Goal: Complete application form: Complete application form

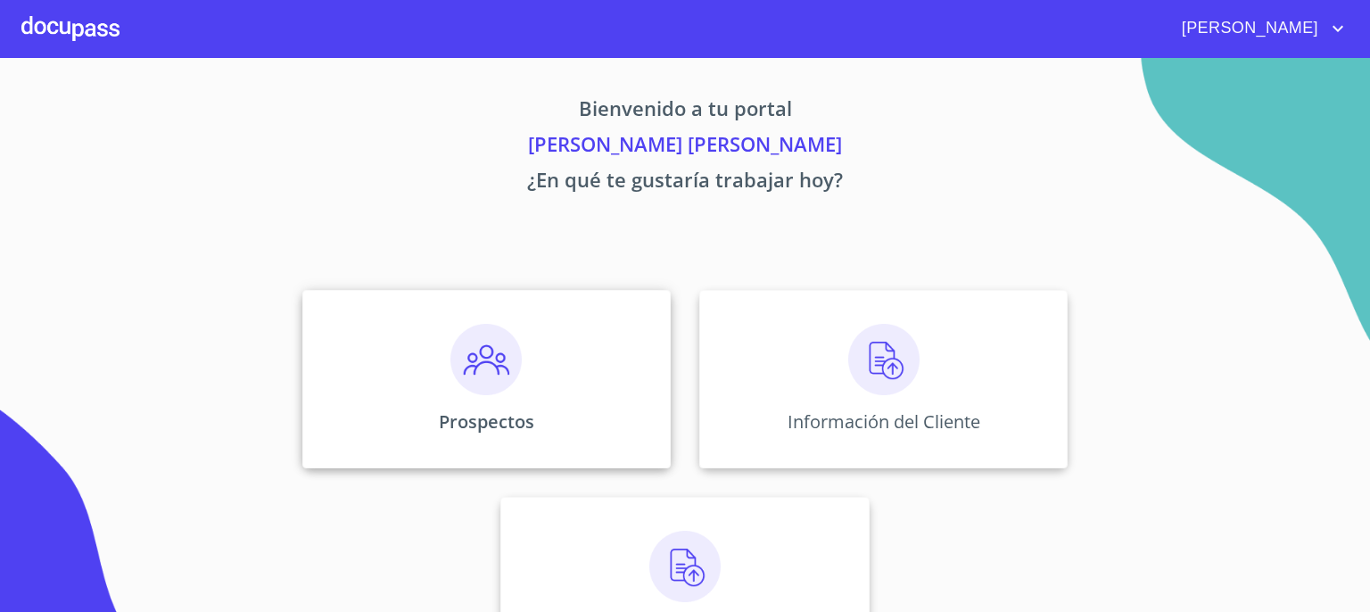
click at [471, 343] on img at bounding box center [485, 359] width 71 height 71
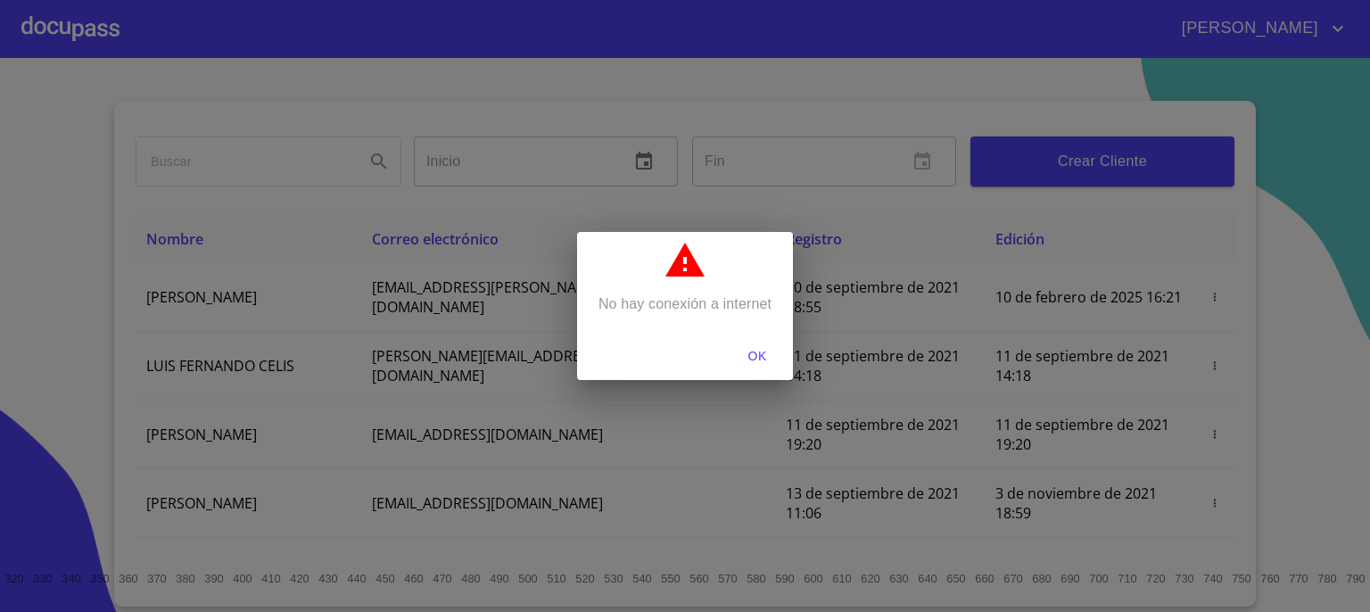
click at [759, 349] on span "OK" at bounding box center [757, 356] width 43 height 22
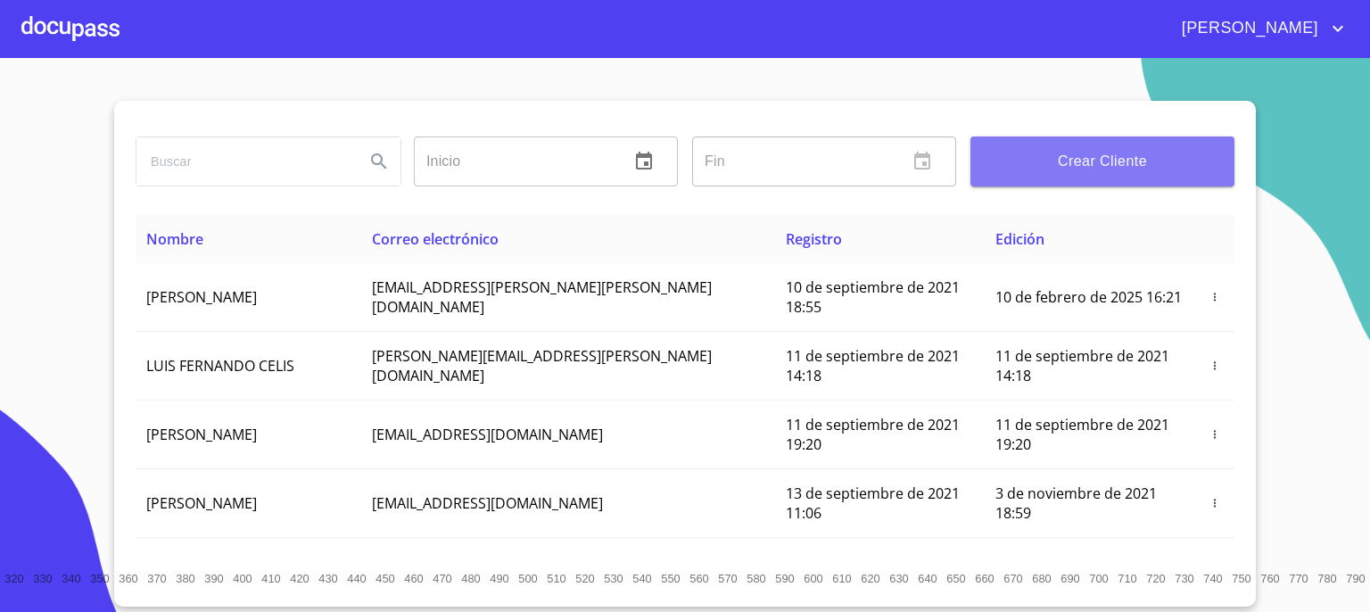
click at [1085, 165] on span "Crear Cliente" at bounding box center [1102, 161] width 235 height 25
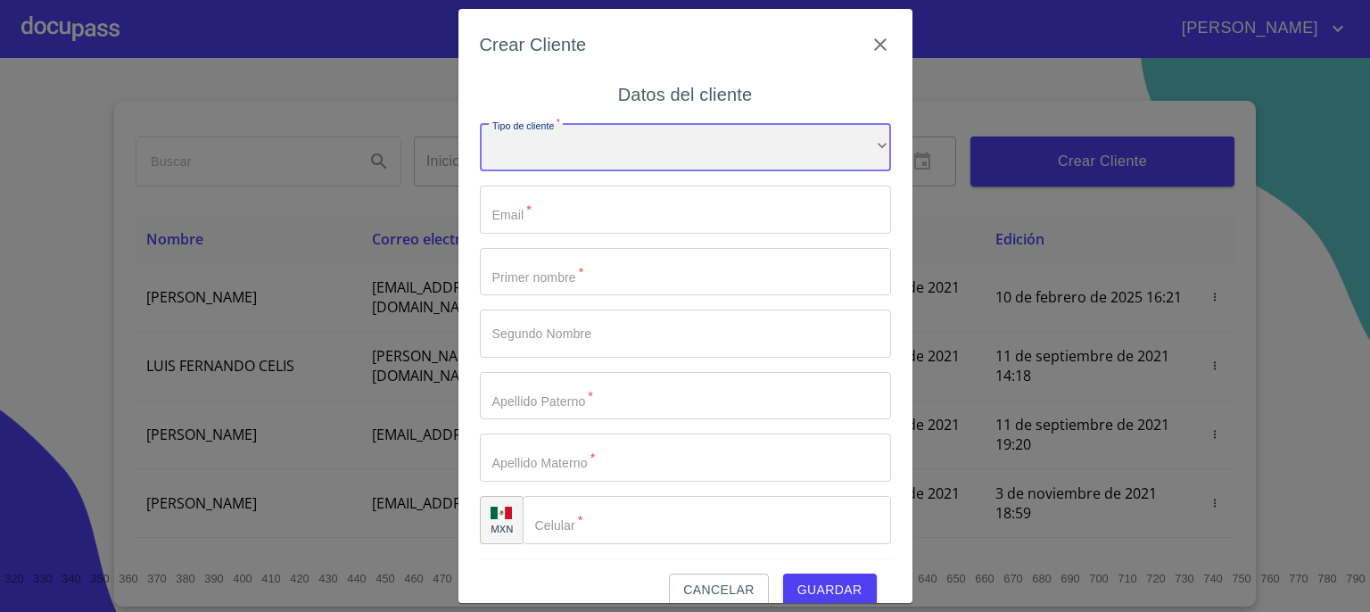
click at [841, 146] on div "​" at bounding box center [685, 147] width 411 height 48
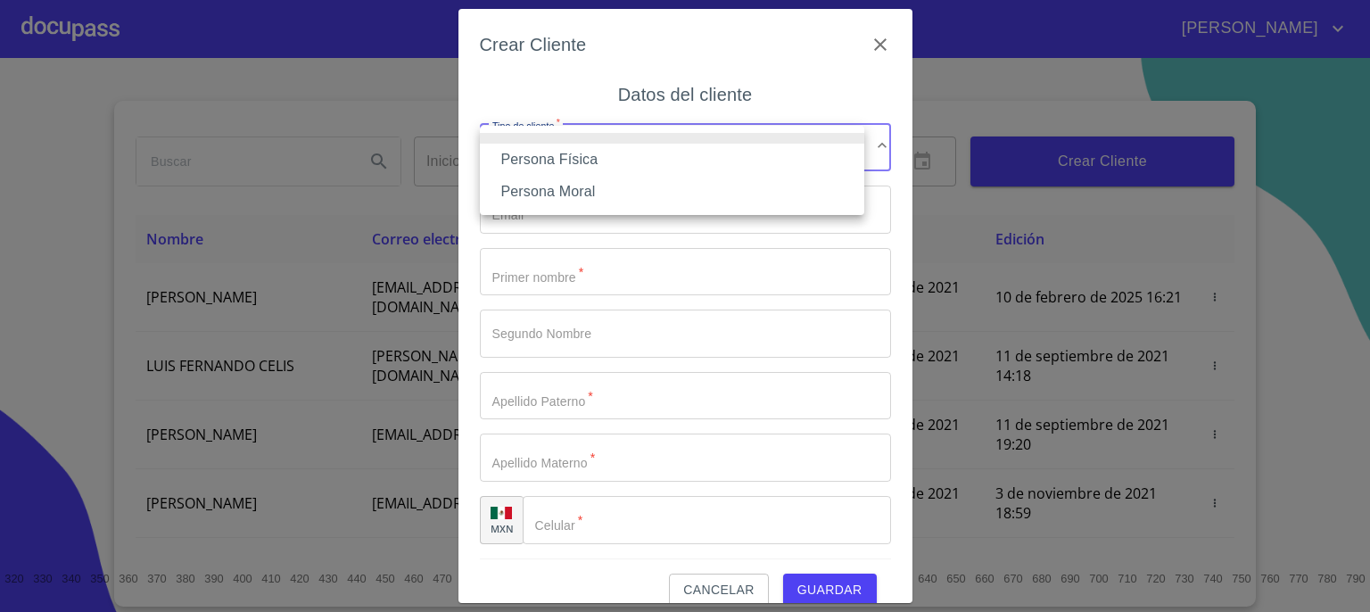
click at [771, 157] on li "Persona Física" at bounding box center [672, 160] width 384 height 32
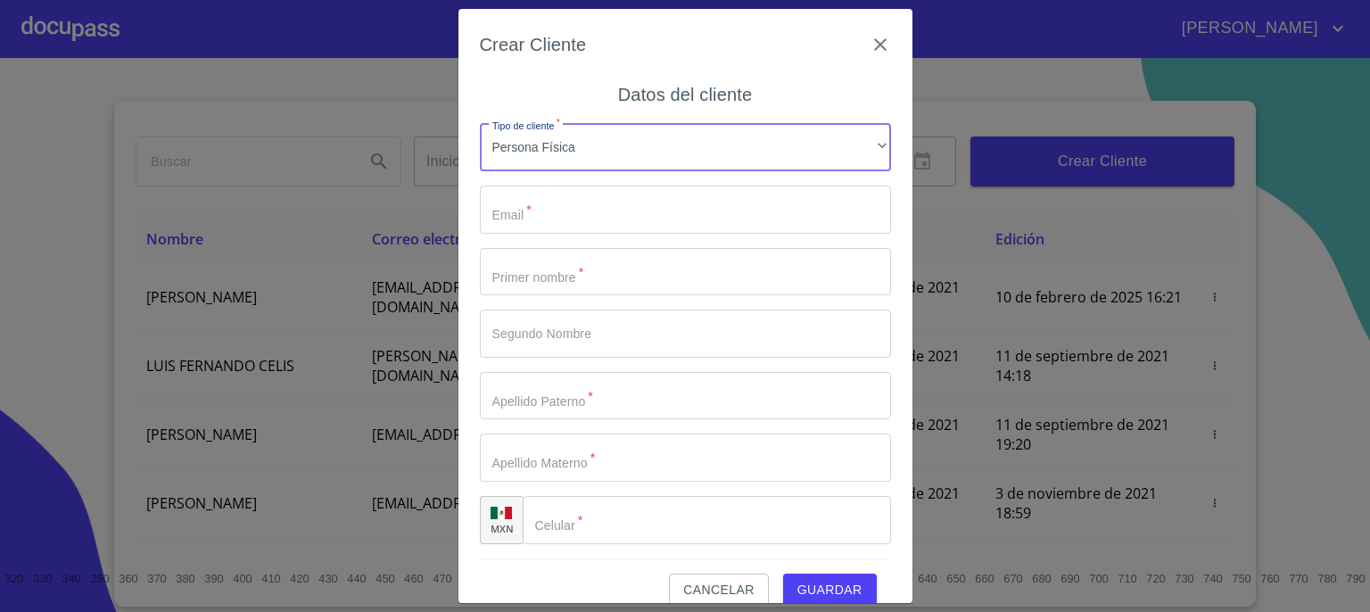
click at [731, 219] on input "Tipo de cliente   *" at bounding box center [685, 209] width 411 height 48
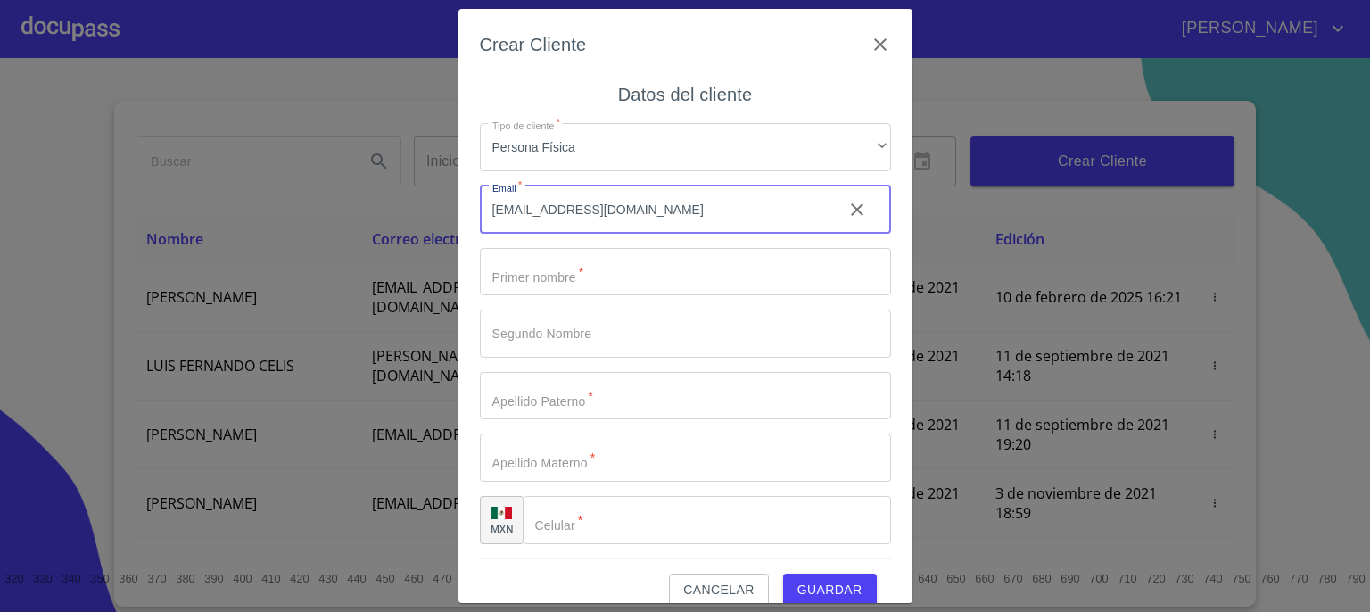
type input "[EMAIL_ADDRESS][DOMAIN_NAME]"
click at [660, 260] on input "Tipo de cliente   *" at bounding box center [685, 272] width 411 height 48
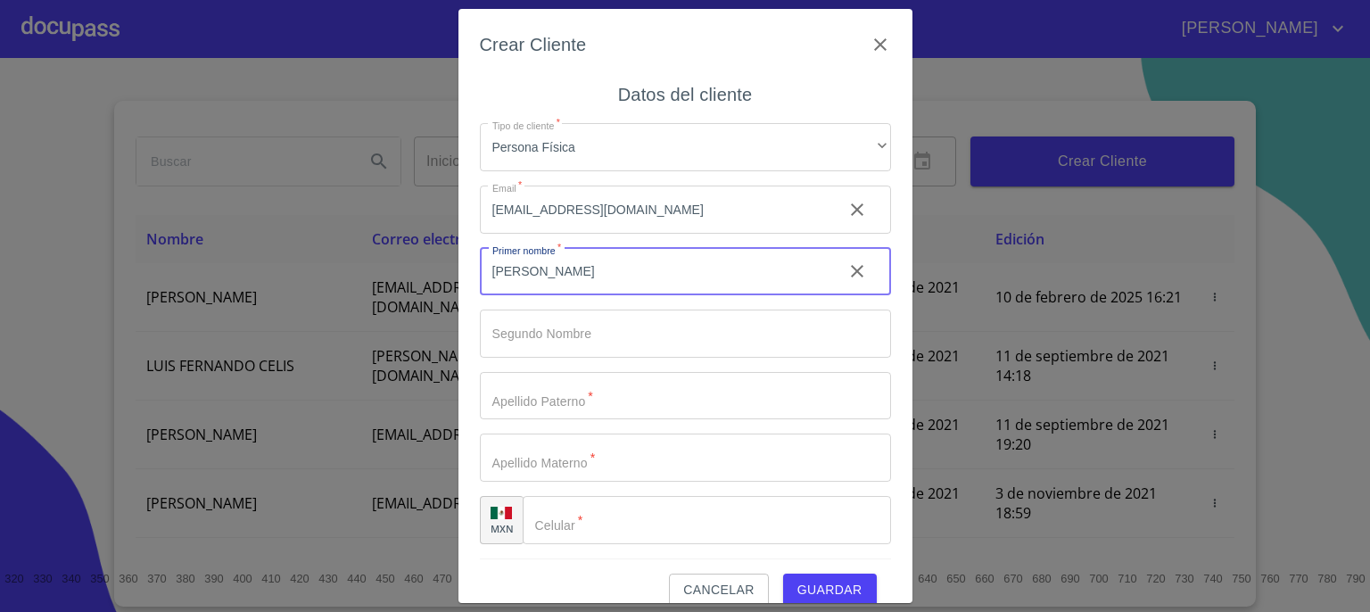
type input "[PERSON_NAME]"
click at [642, 329] on input "Tipo de cliente   *" at bounding box center [685, 333] width 411 height 48
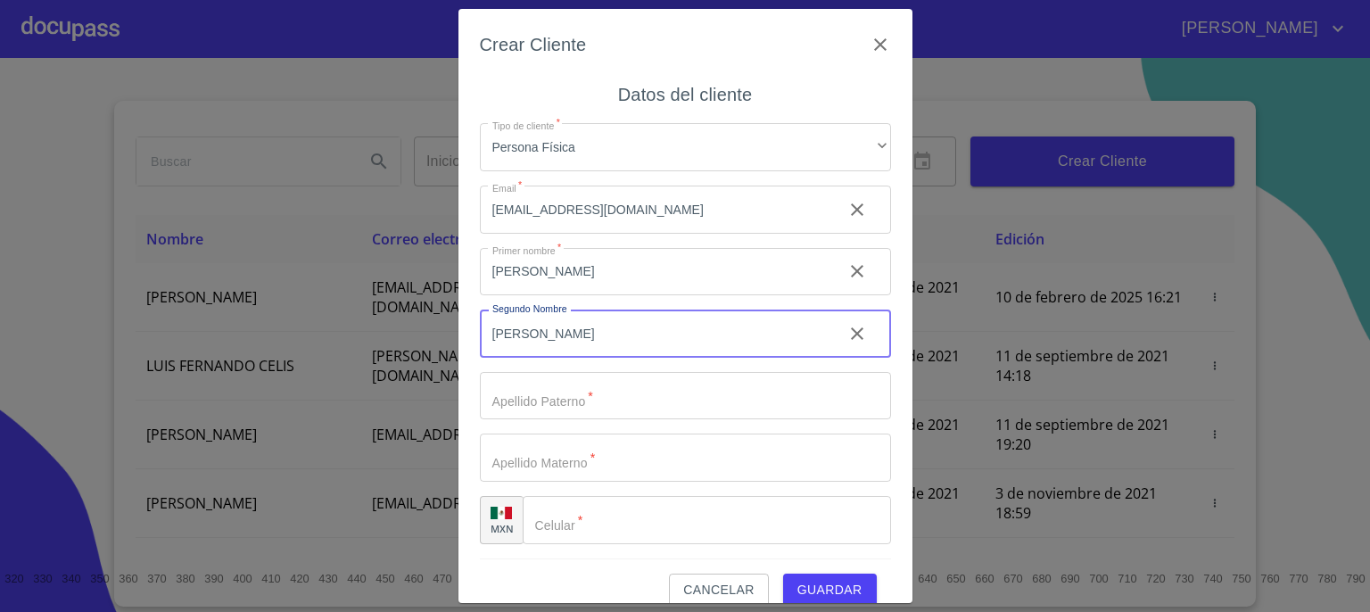
type input "[PERSON_NAME]"
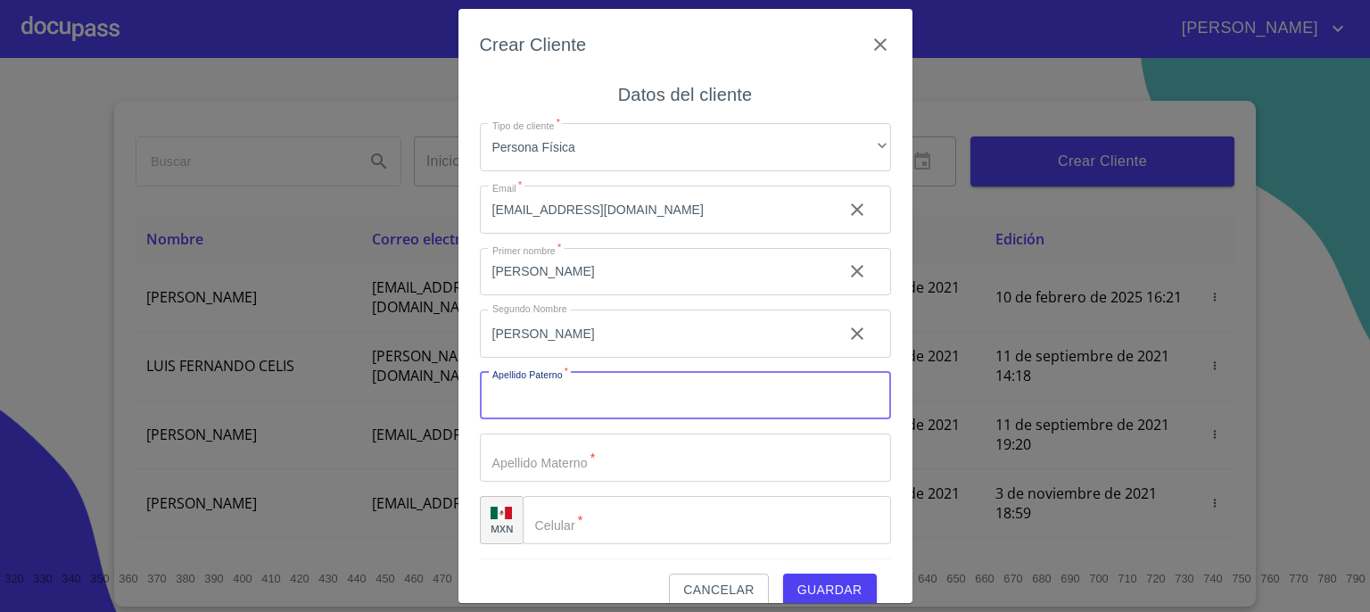
click at [619, 403] on input "Tipo de cliente   *" at bounding box center [685, 396] width 411 height 48
type input "[PERSON_NAME]"
click at [596, 457] on input "Tipo de cliente   *" at bounding box center [685, 457] width 411 height 48
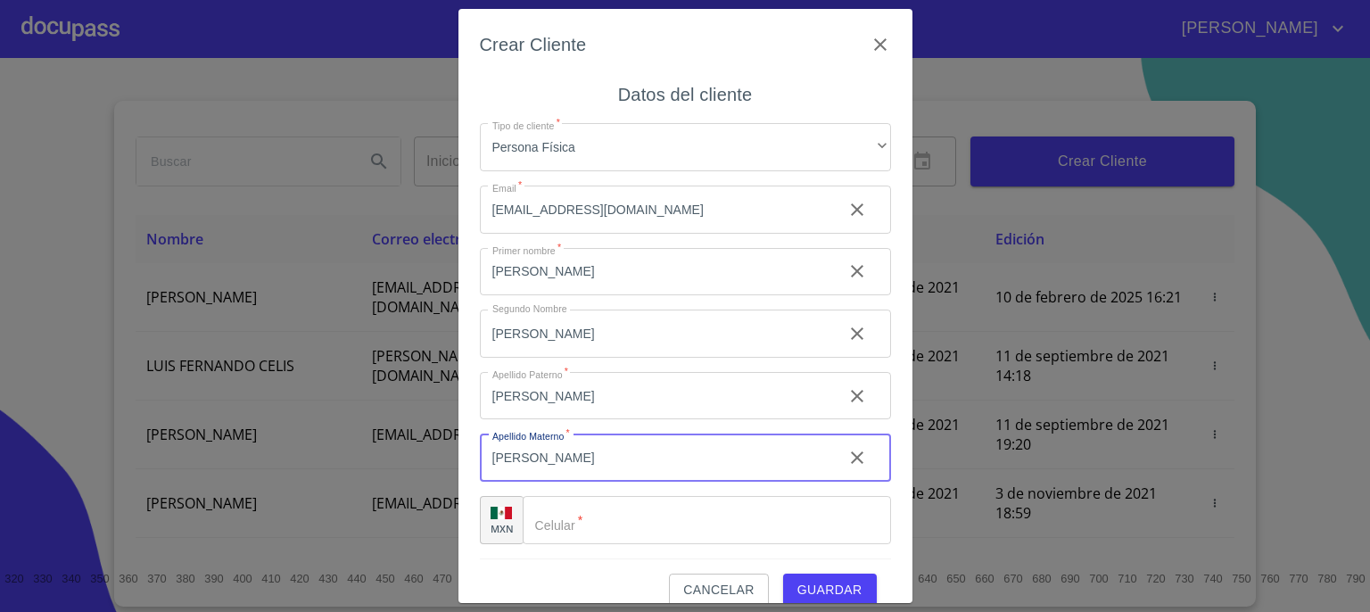
type input "[PERSON_NAME]"
click at [617, 522] on input "Tipo de cliente   *" at bounding box center [707, 520] width 368 height 48
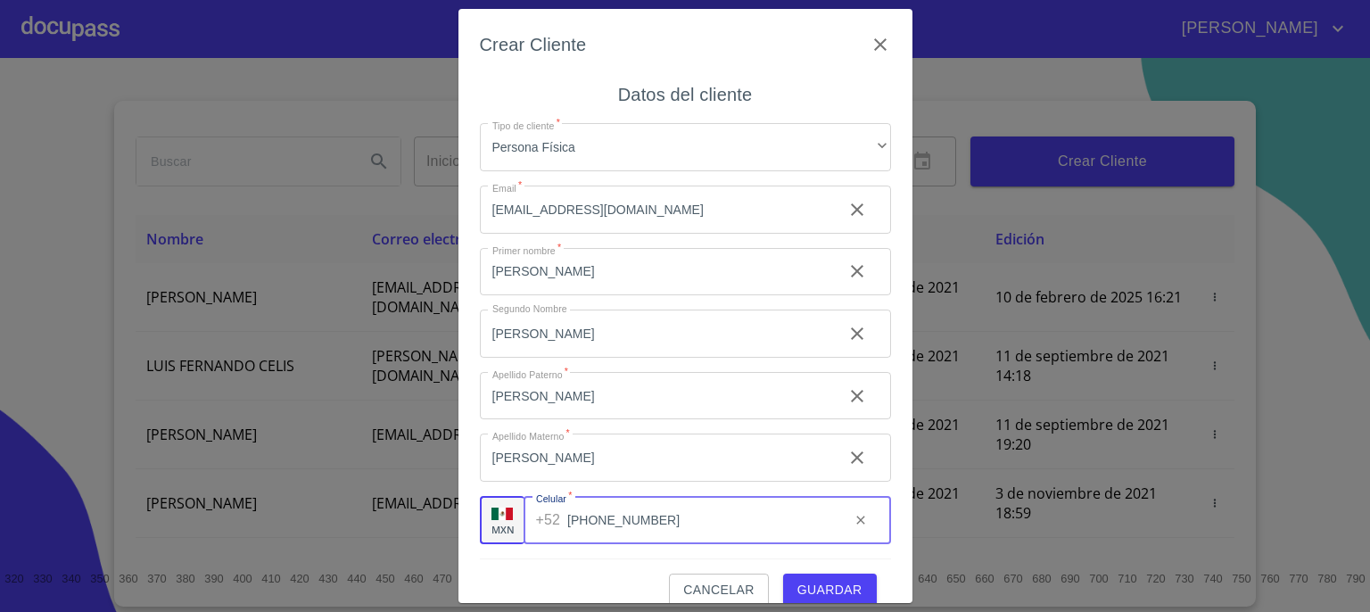
type input "[PHONE_NUMBER]"
click at [807, 585] on span "Guardar" at bounding box center [829, 590] width 65 height 22
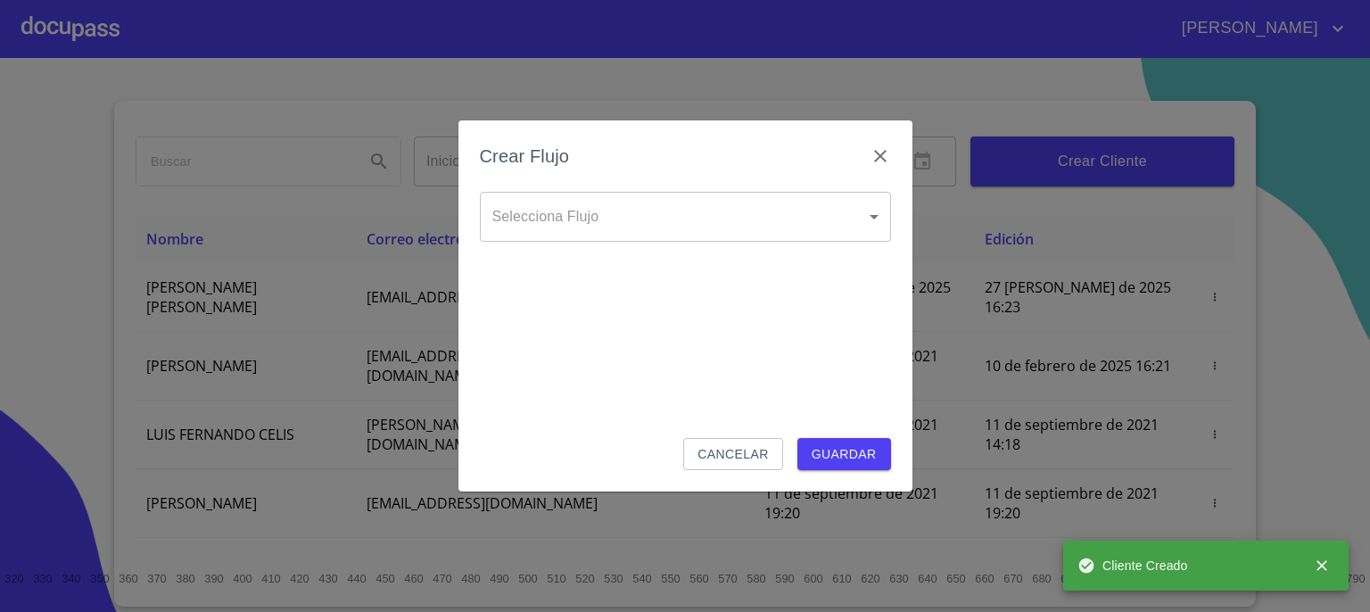
click at [861, 225] on body "[PERSON_NAME] ​ Fin ​ Crear Cliente Nombre Correo electrónico Registro Edición …" at bounding box center [685, 306] width 1370 height 612
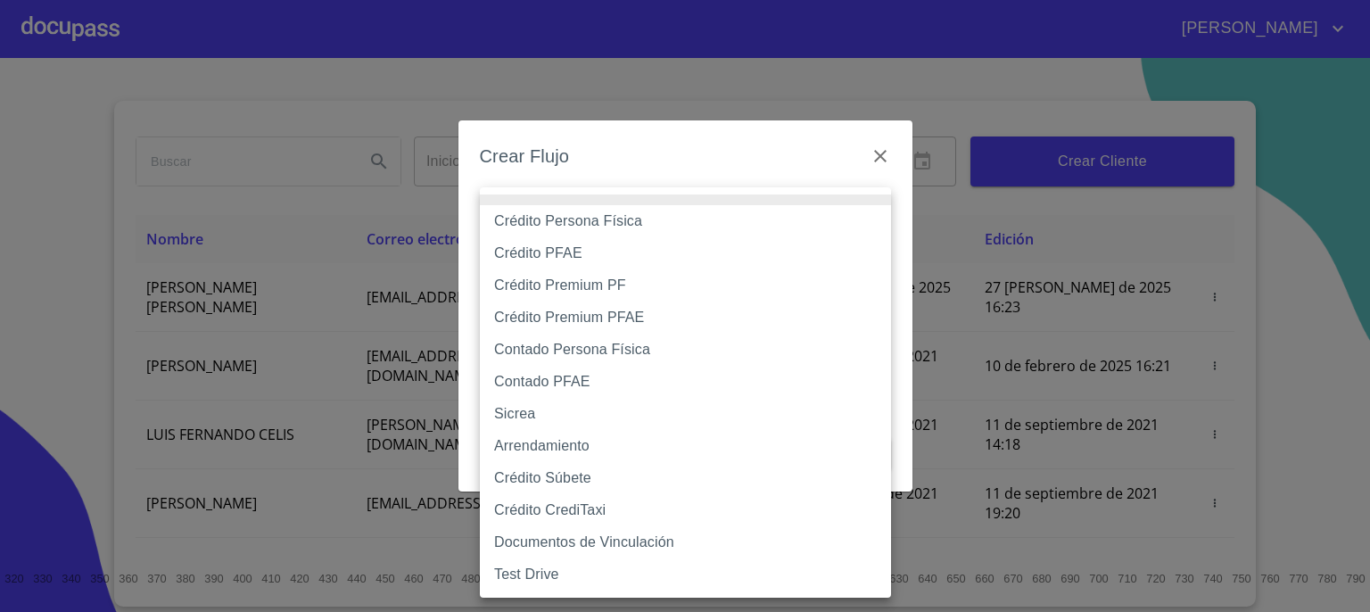
click at [746, 374] on li "Contado PFAE" at bounding box center [685, 382] width 411 height 32
type input "60bfa0300d9865ccc24b067f"
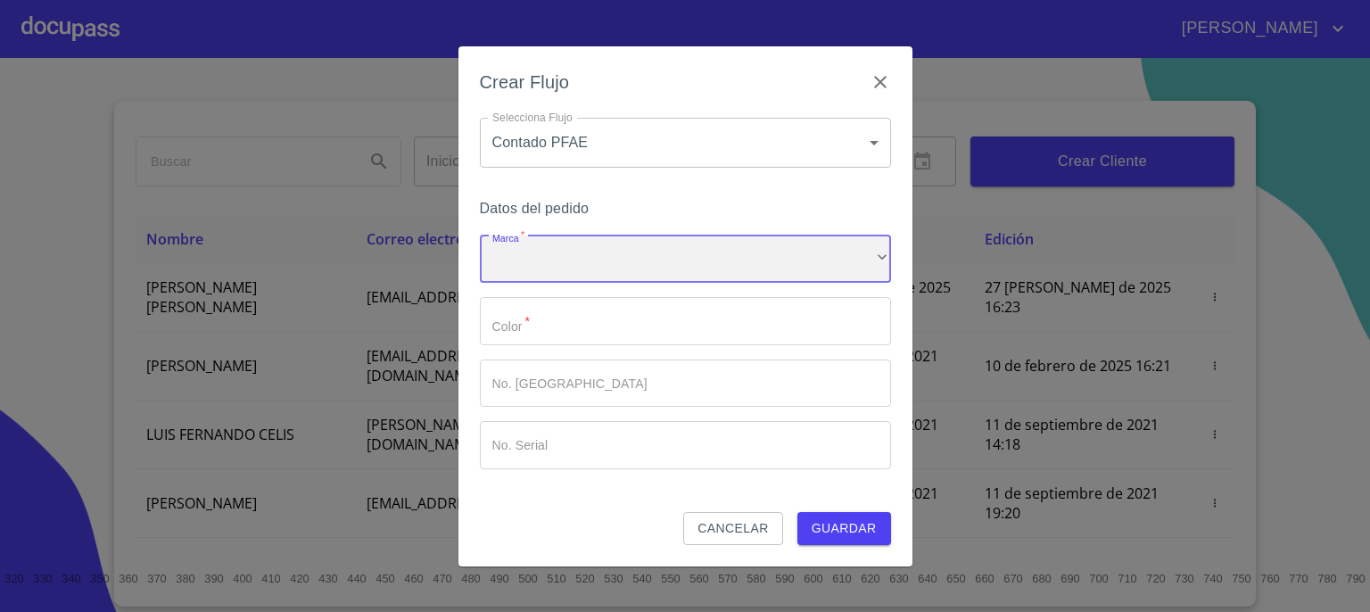
click at [857, 272] on div "​" at bounding box center [685, 259] width 411 height 48
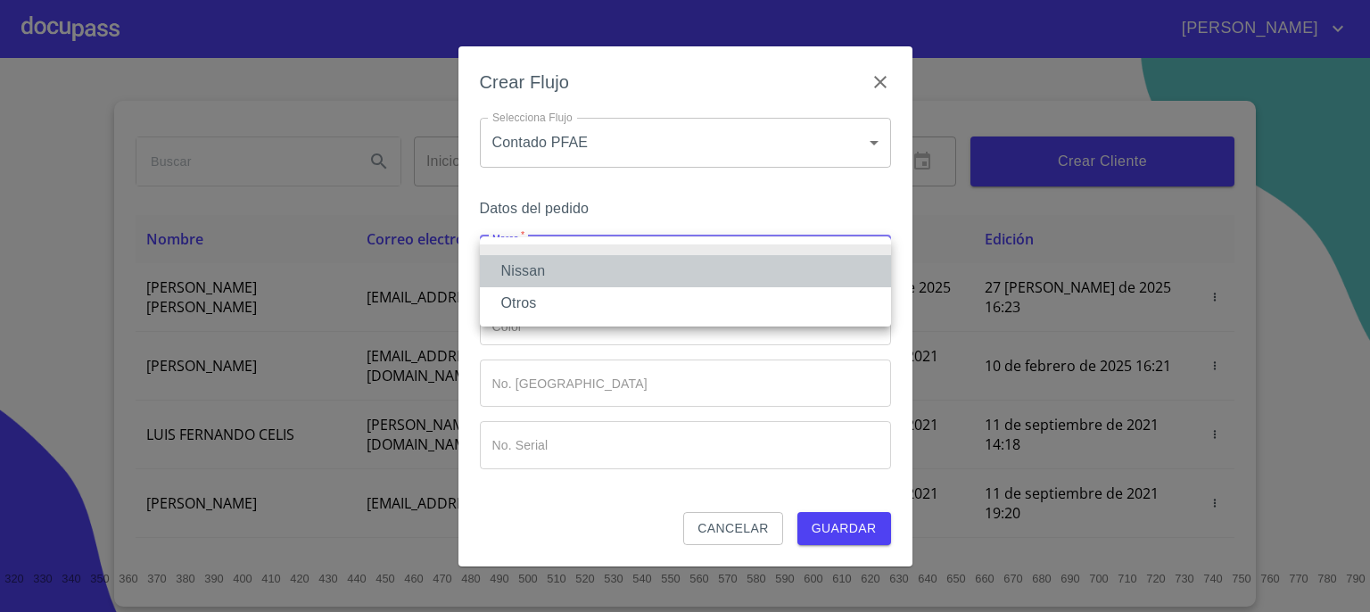
click at [842, 283] on li "Nissan" at bounding box center [685, 271] width 411 height 32
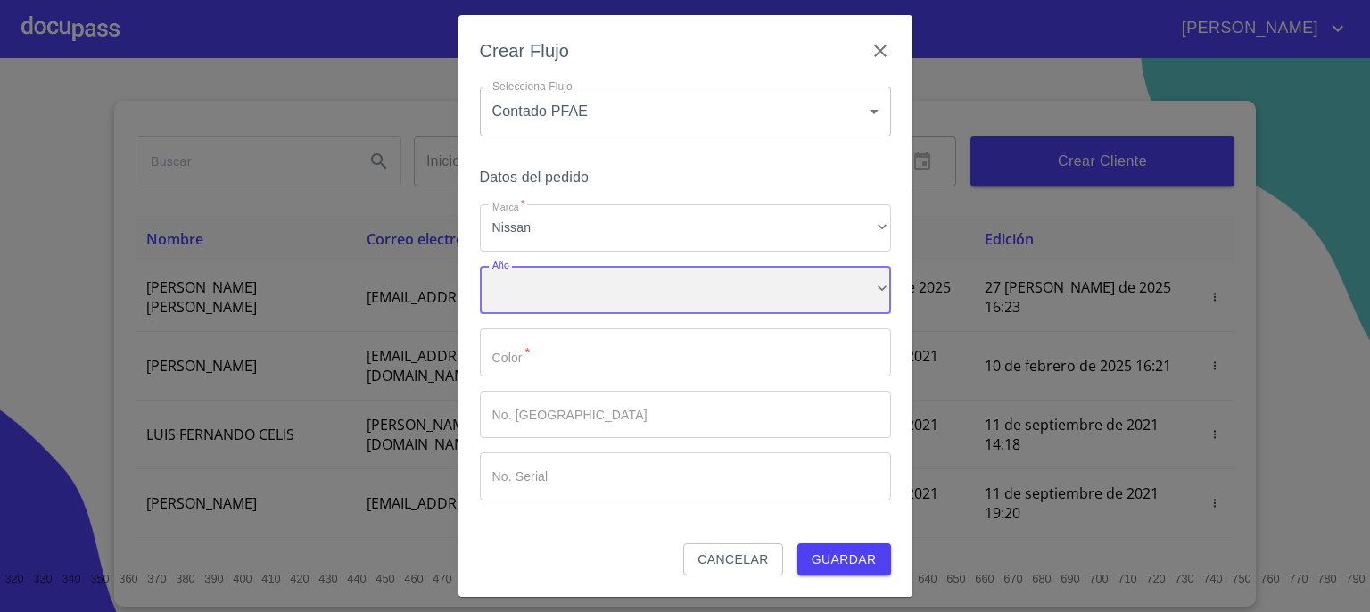
click at [836, 300] on div "​" at bounding box center [685, 290] width 411 height 48
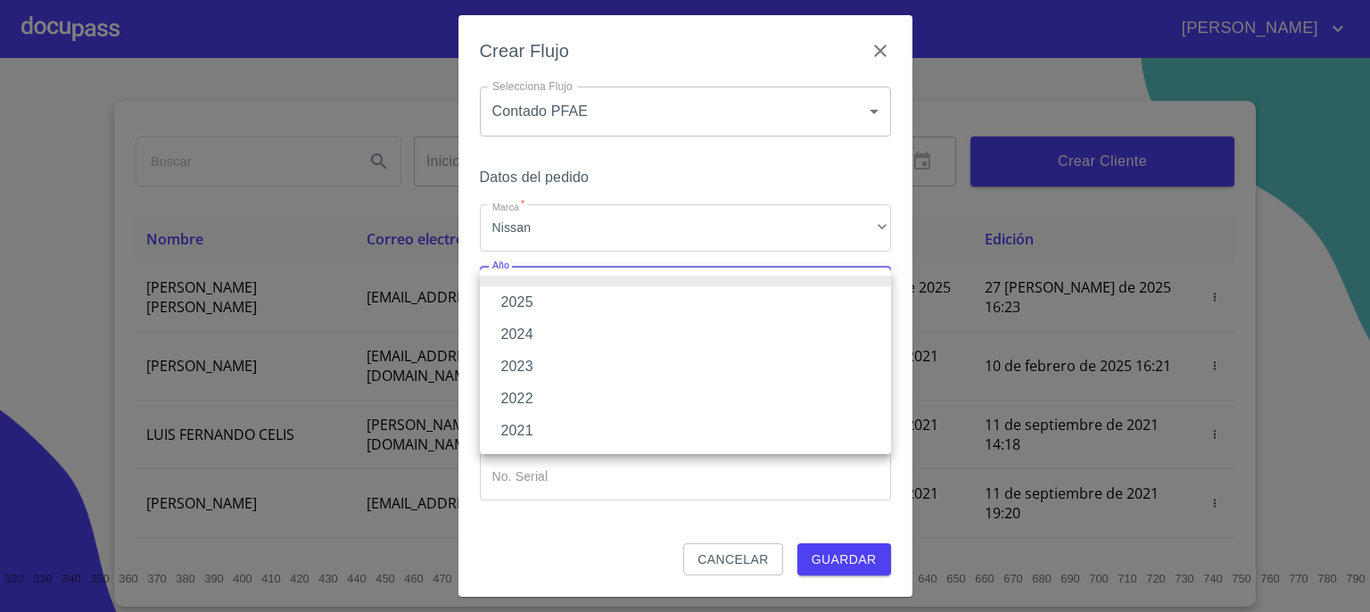
click at [836, 300] on li "2025" at bounding box center [685, 302] width 411 height 32
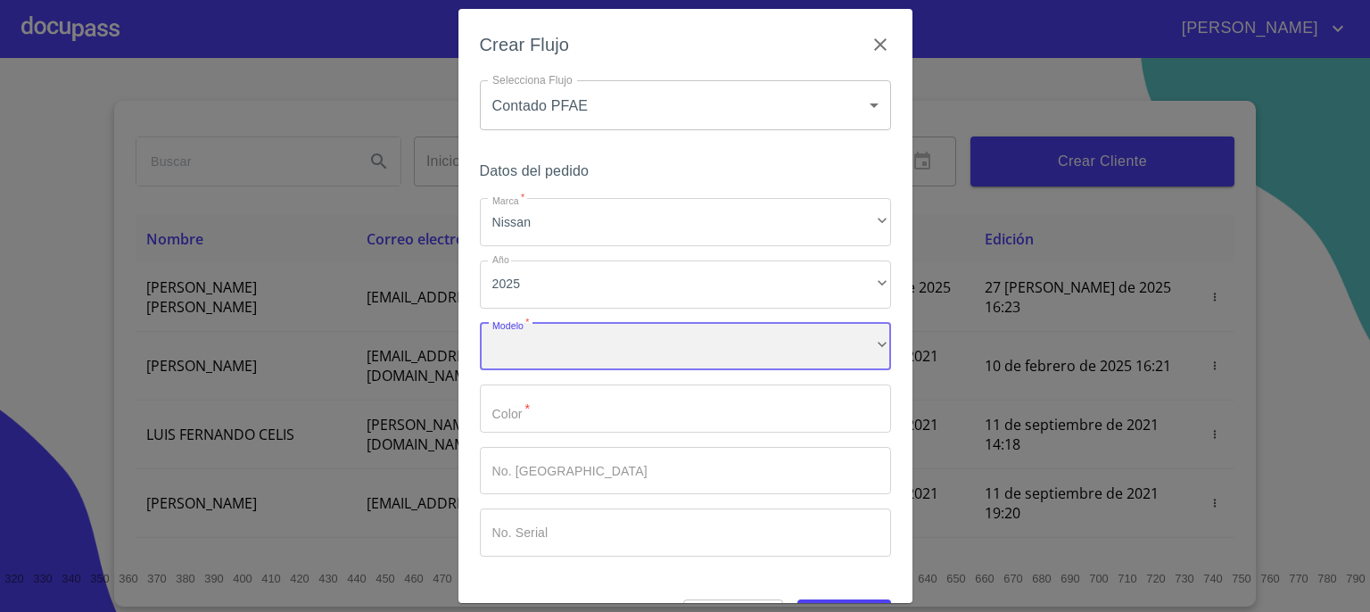
click at [789, 347] on div "​" at bounding box center [685, 347] width 411 height 48
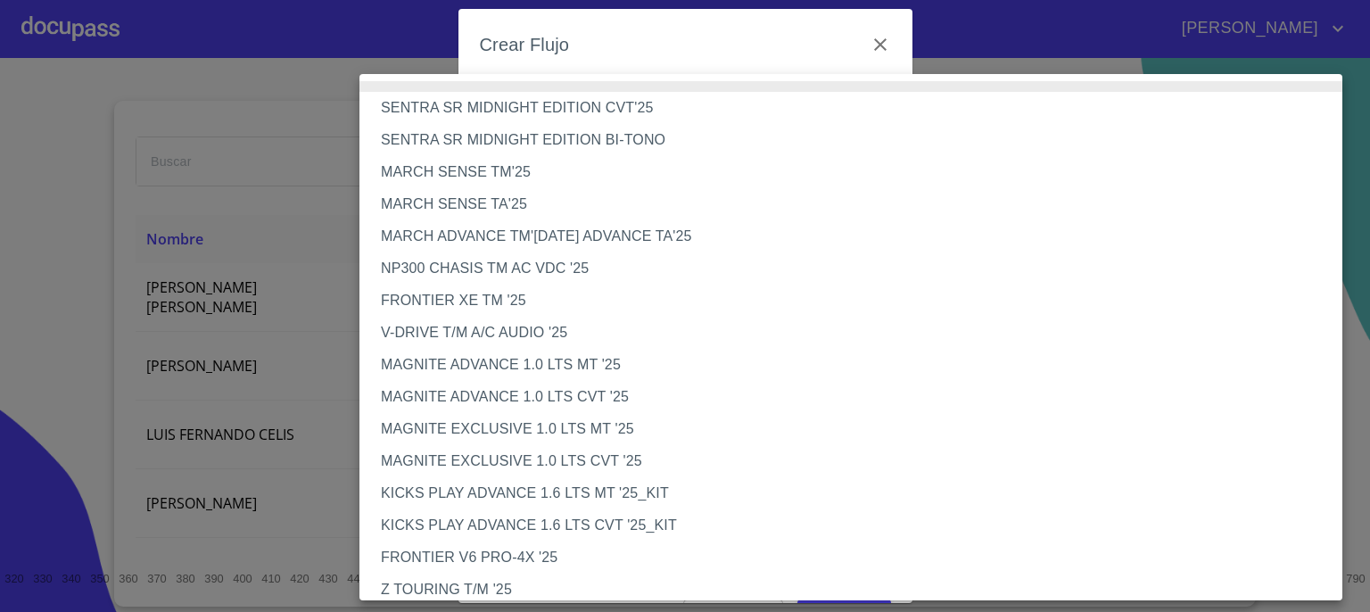
click at [782, 336] on li "V-DRIVE T/M A/C AUDIO '25" at bounding box center [857, 333] width 996 height 32
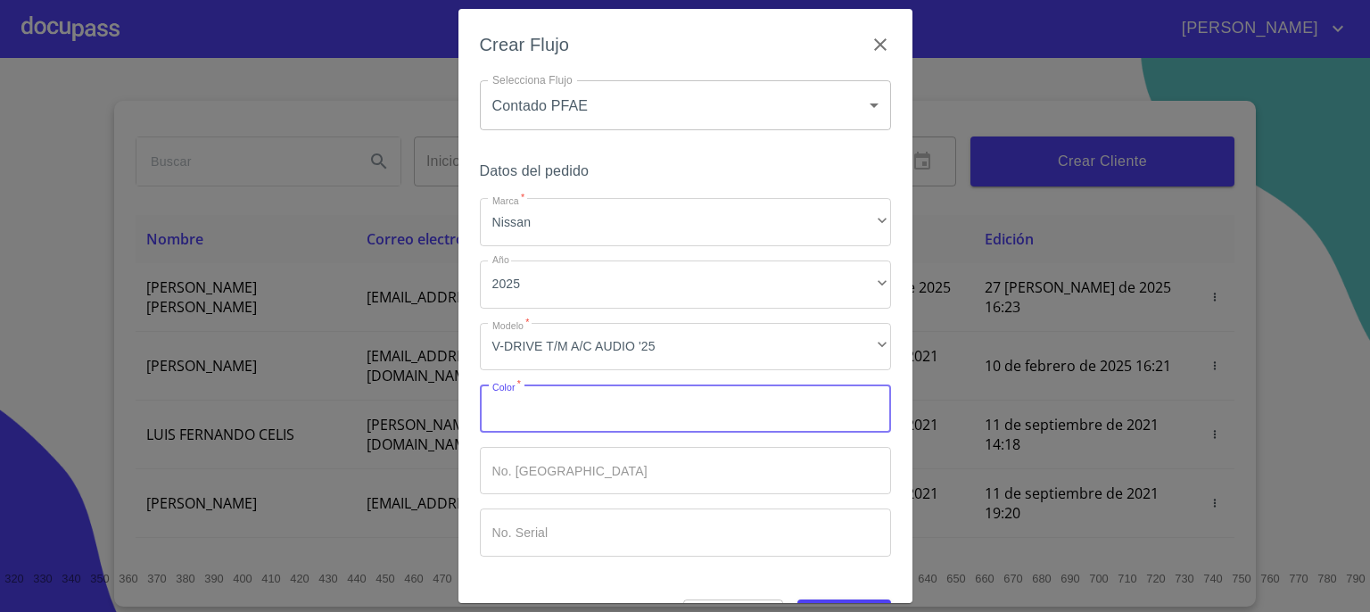
click at [785, 403] on input "Marca   *" at bounding box center [685, 408] width 411 height 48
type input "NEGRO"
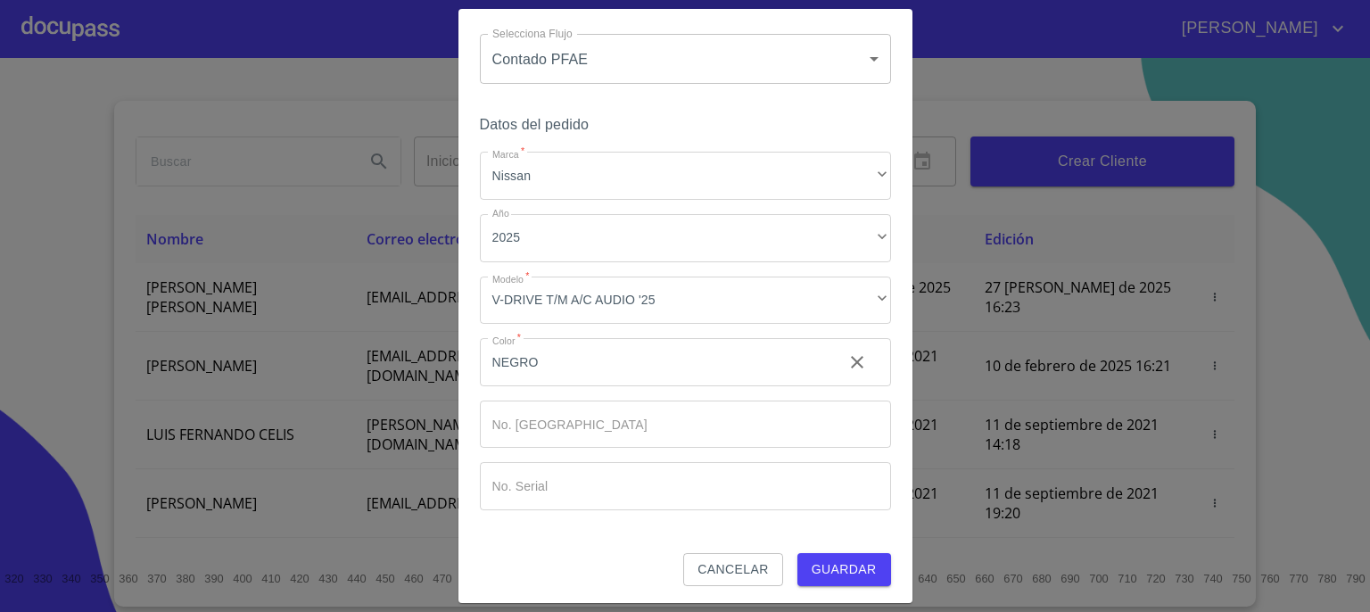
scroll to position [51, 0]
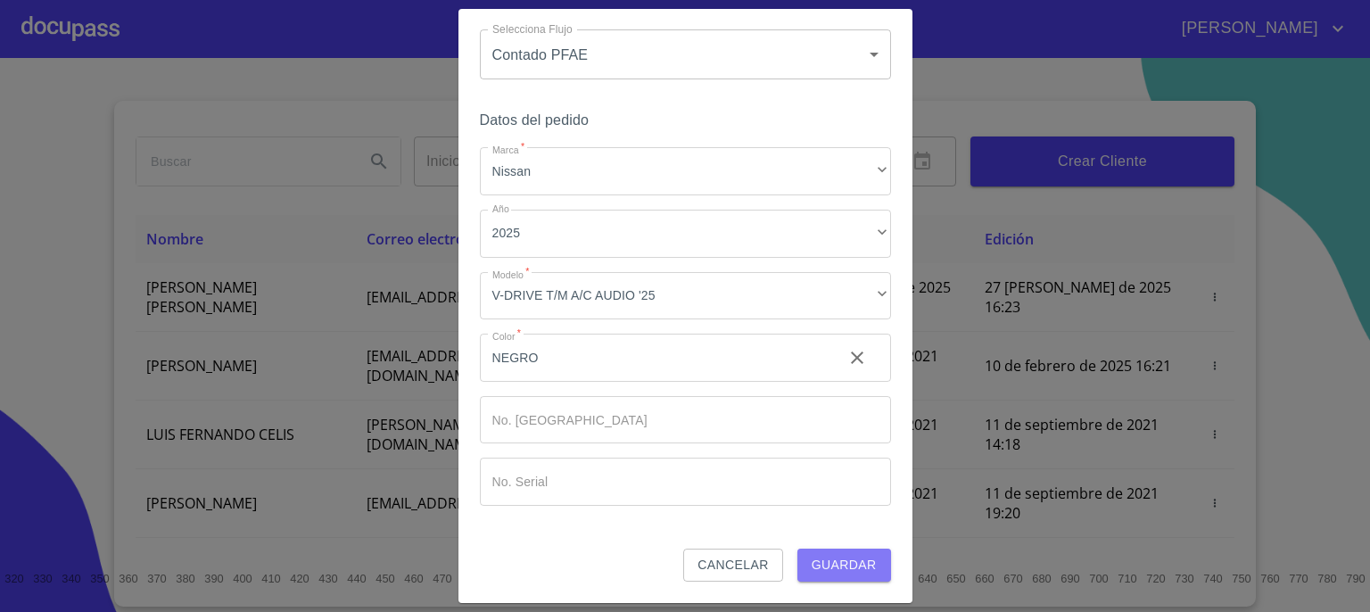
click at [831, 562] on span "Guardar" at bounding box center [844, 565] width 65 height 22
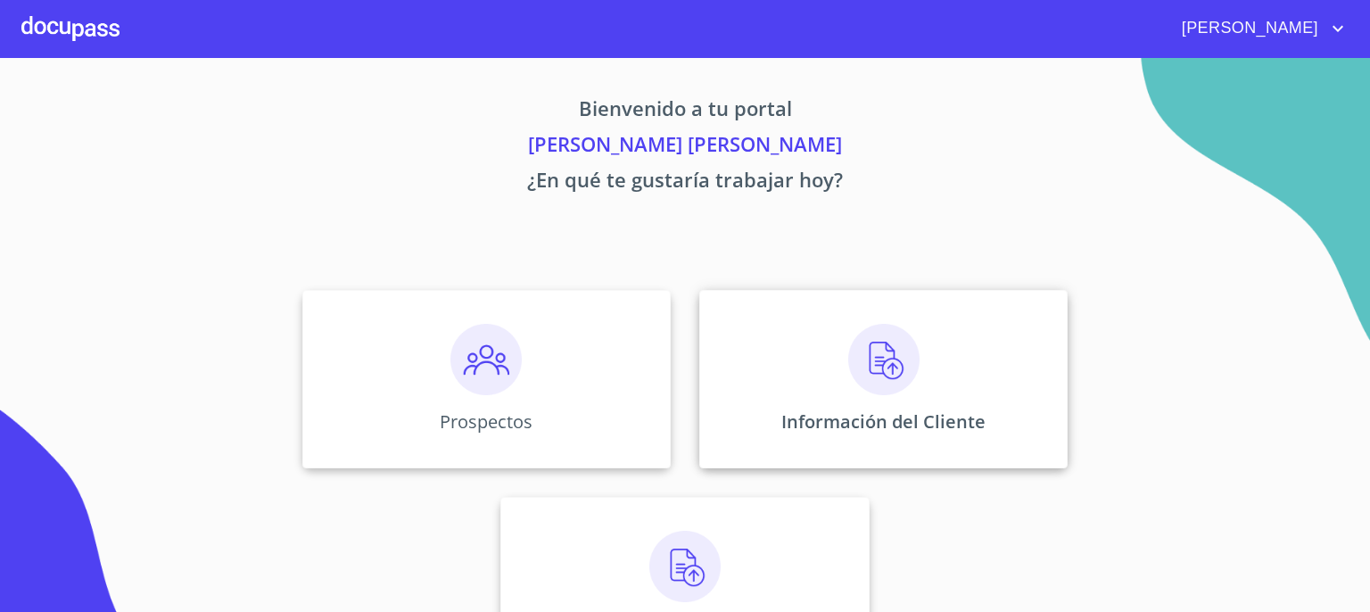
click at [878, 358] on img at bounding box center [883, 359] width 71 height 71
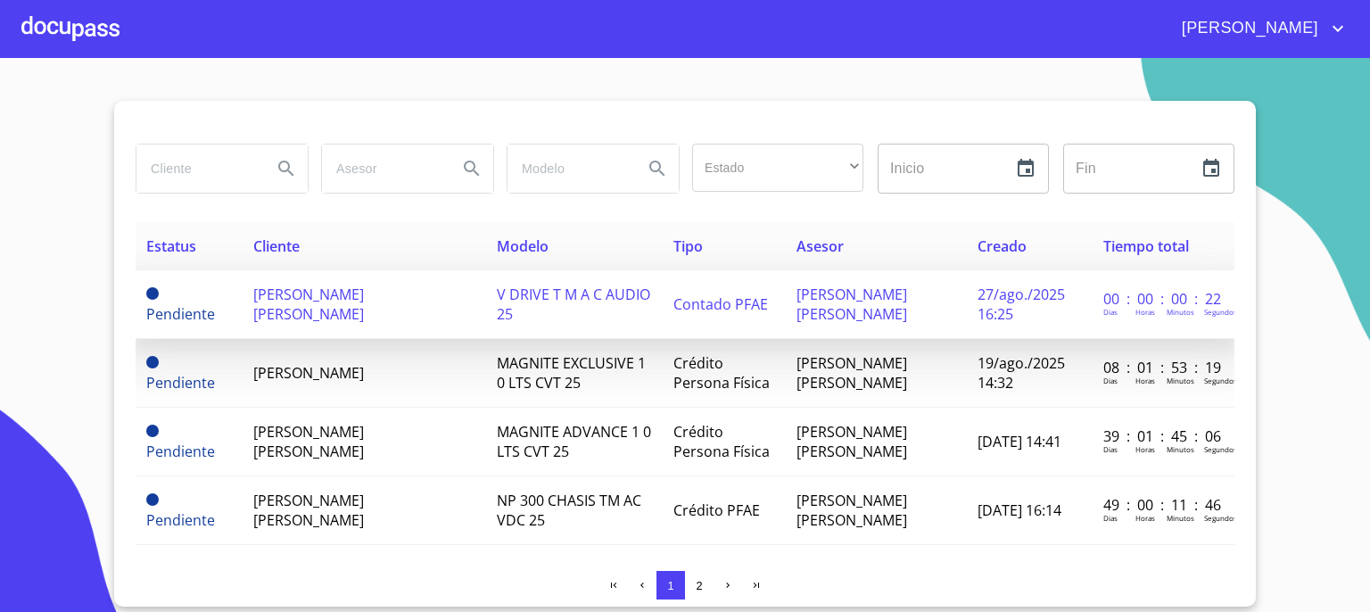
click at [383, 308] on td "[PERSON_NAME] [PERSON_NAME]" at bounding box center [364, 304] width 243 height 69
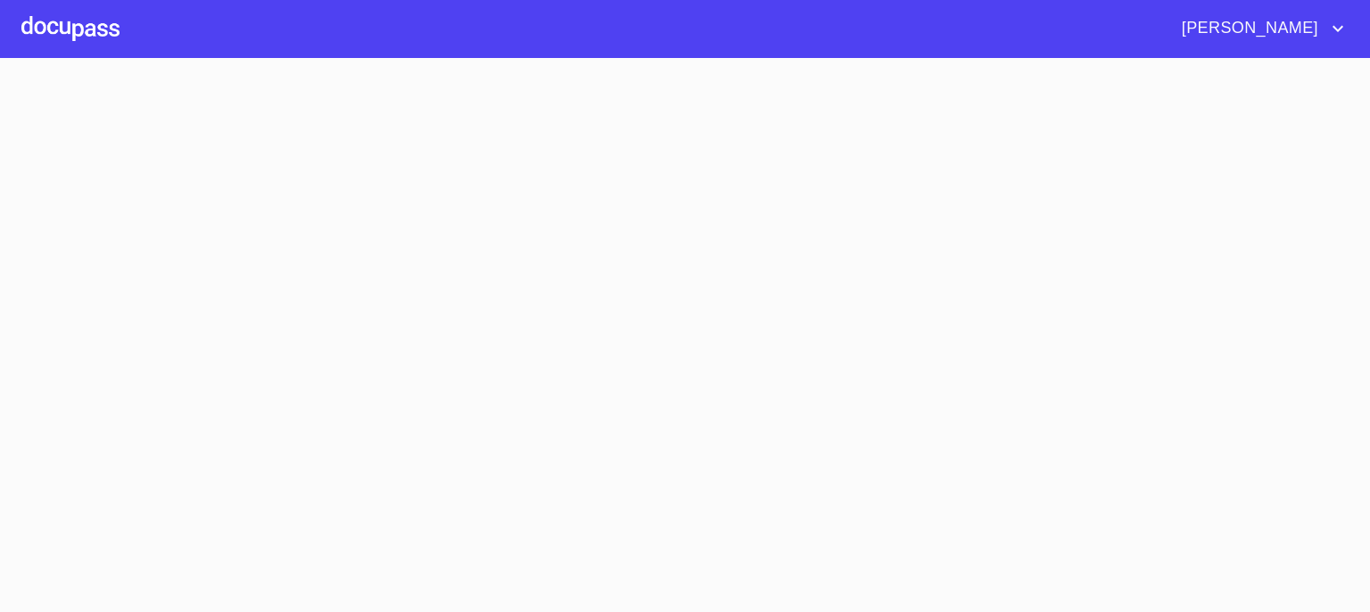
click at [383, 308] on section at bounding box center [685, 335] width 1370 height 554
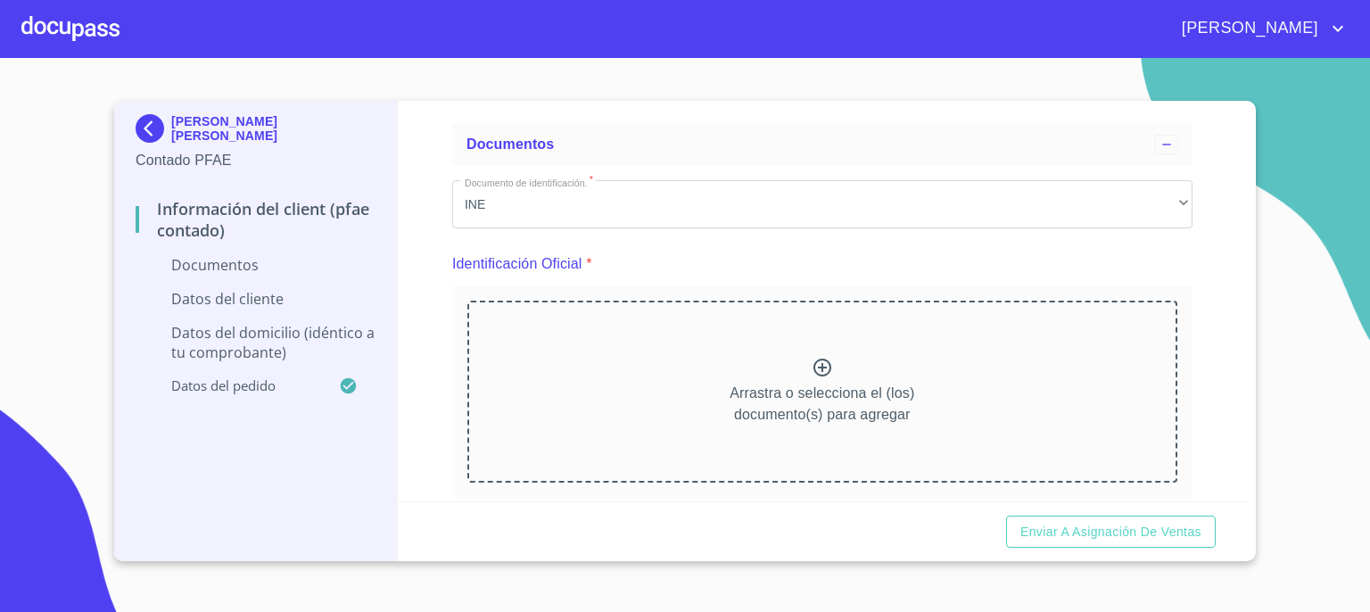
scroll to position [107, 0]
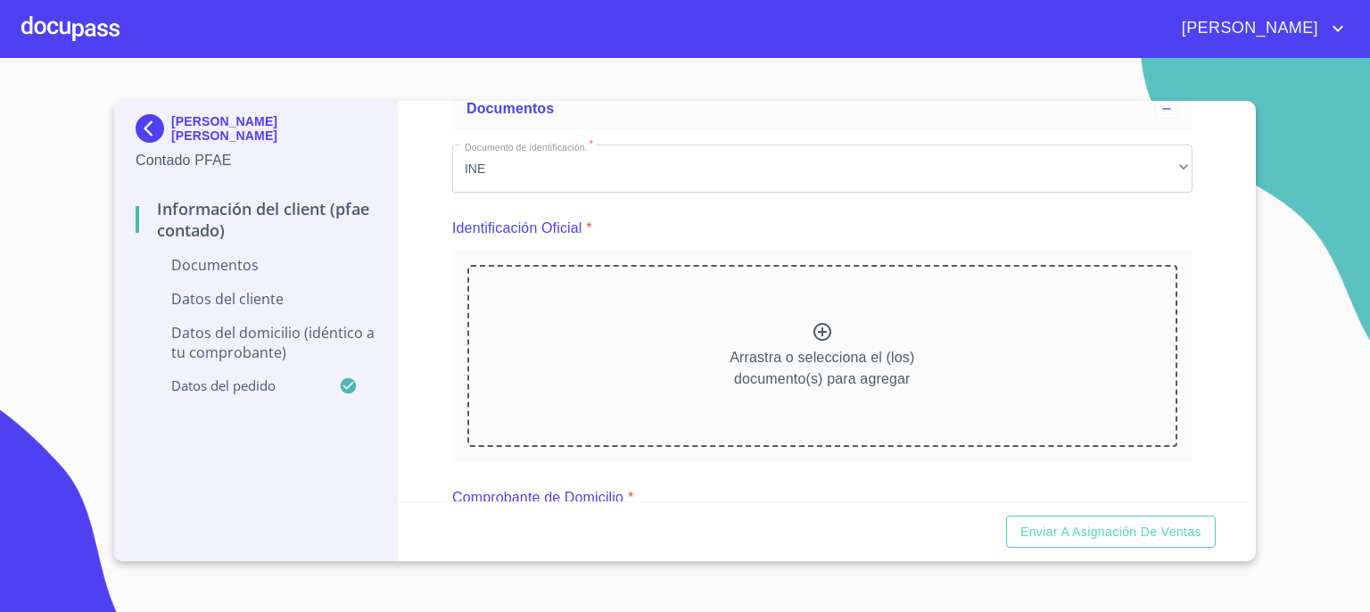
click at [814, 333] on icon at bounding box center [822, 332] width 18 height 18
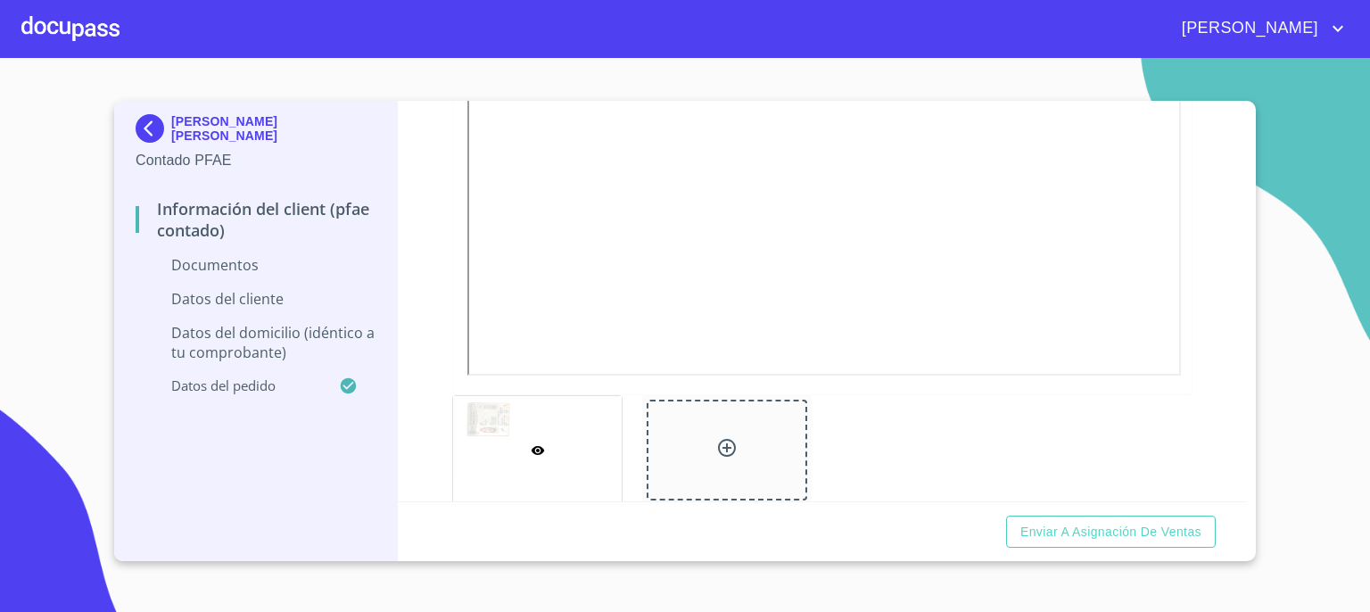
scroll to position [606, 0]
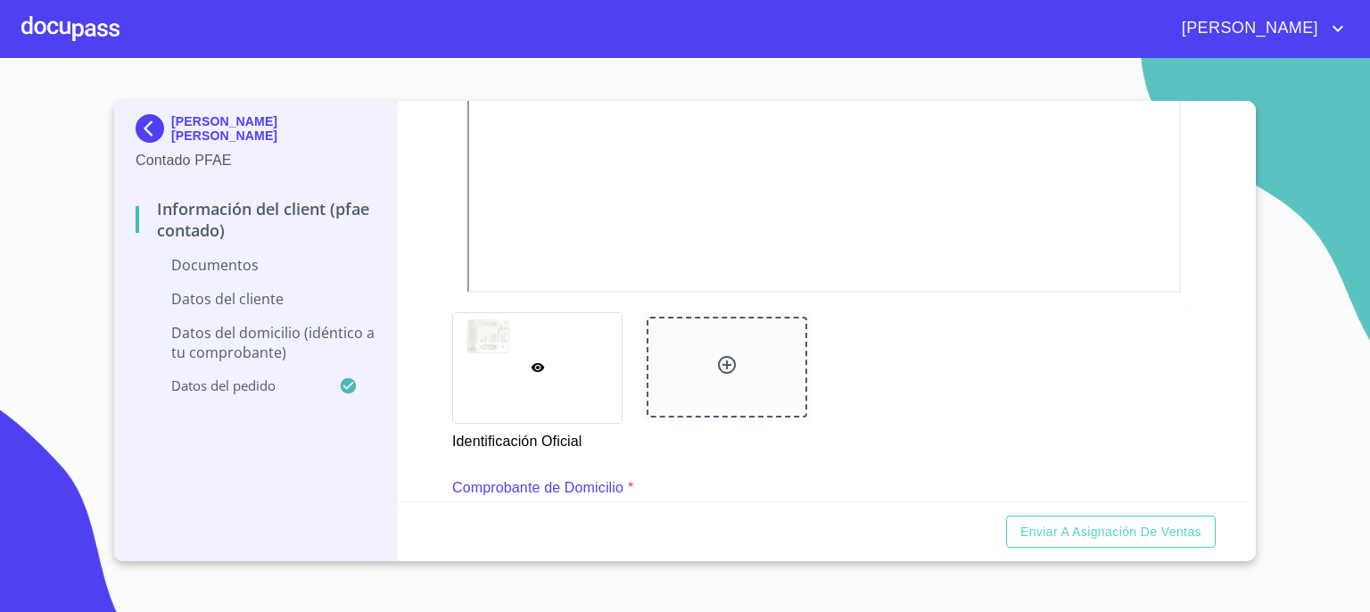
click at [722, 361] on icon at bounding box center [726, 364] width 21 height 21
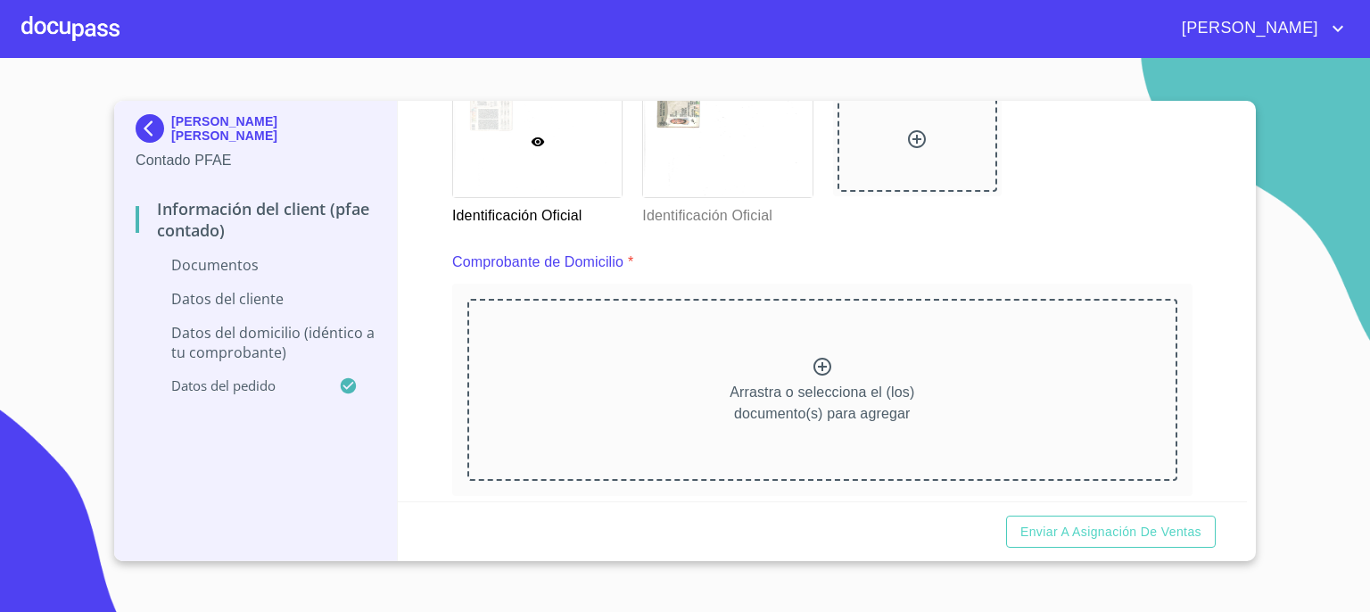
scroll to position [868, 0]
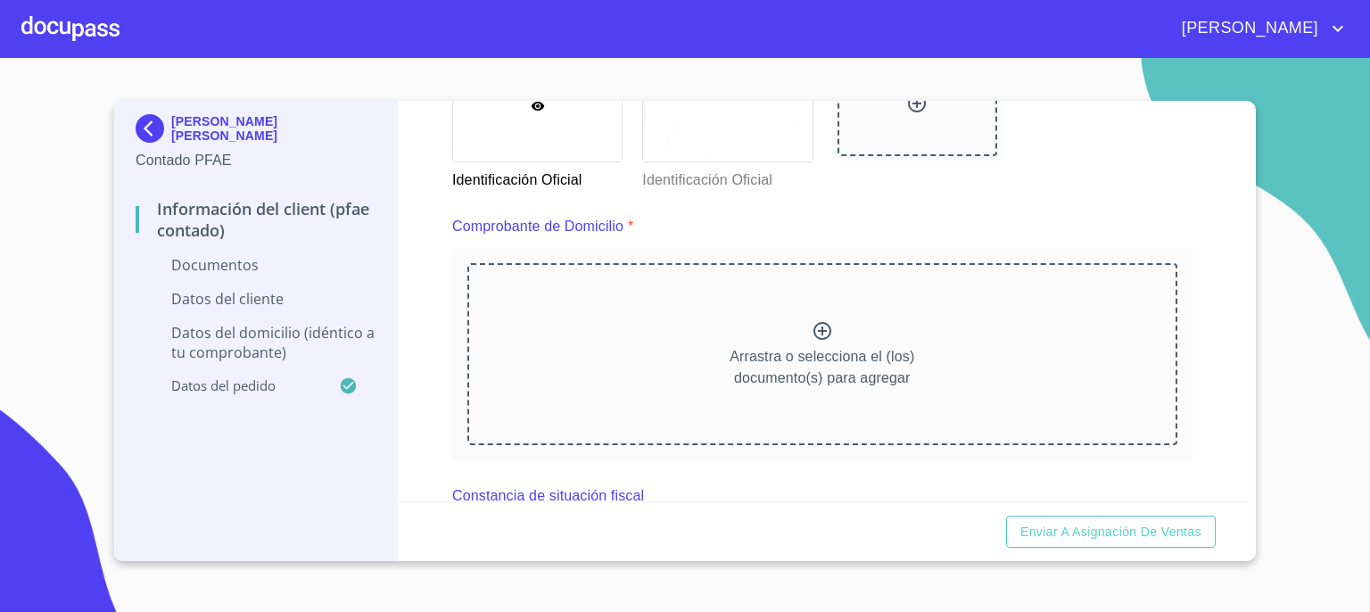
click at [819, 334] on icon at bounding box center [822, 331] width 18 height 18
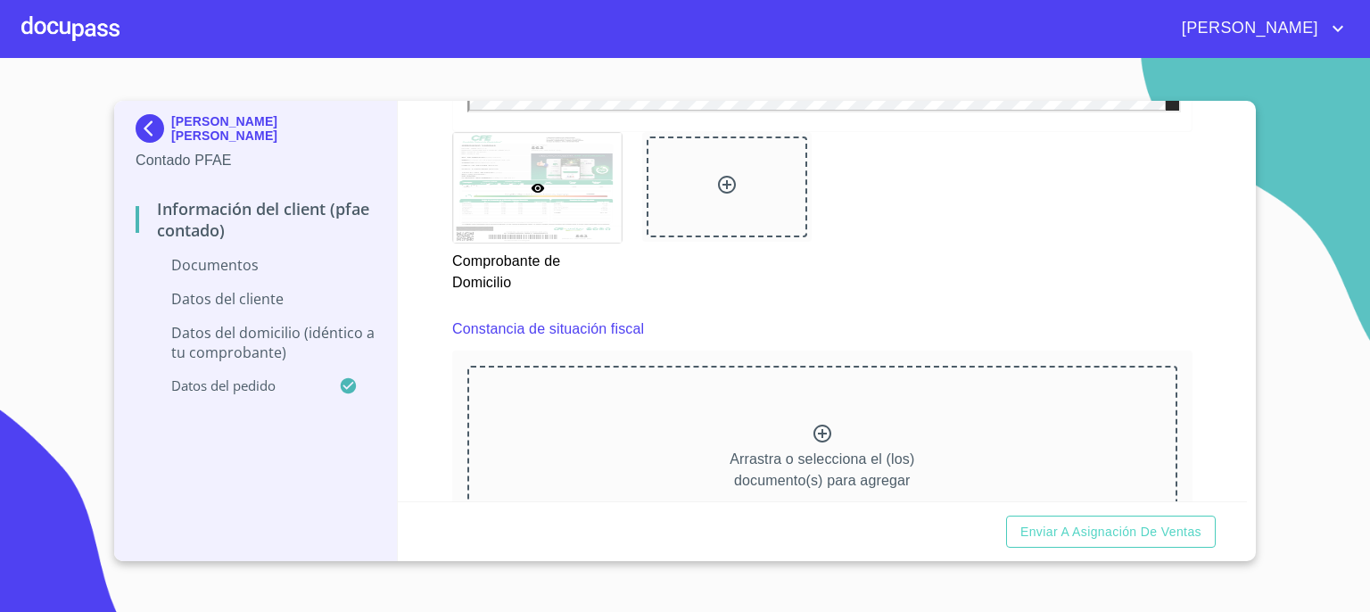
scroll to position [1629, 0]
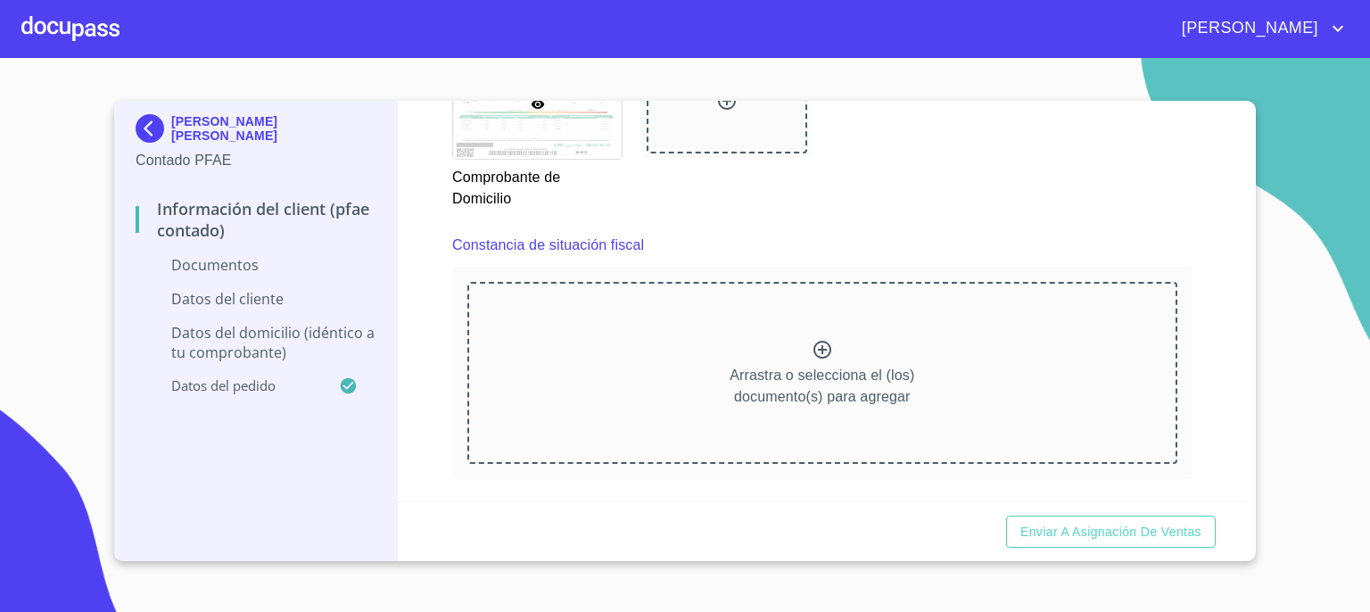
click at [812, 348] on icon at bounding box center [822, 349] width 21 height 21
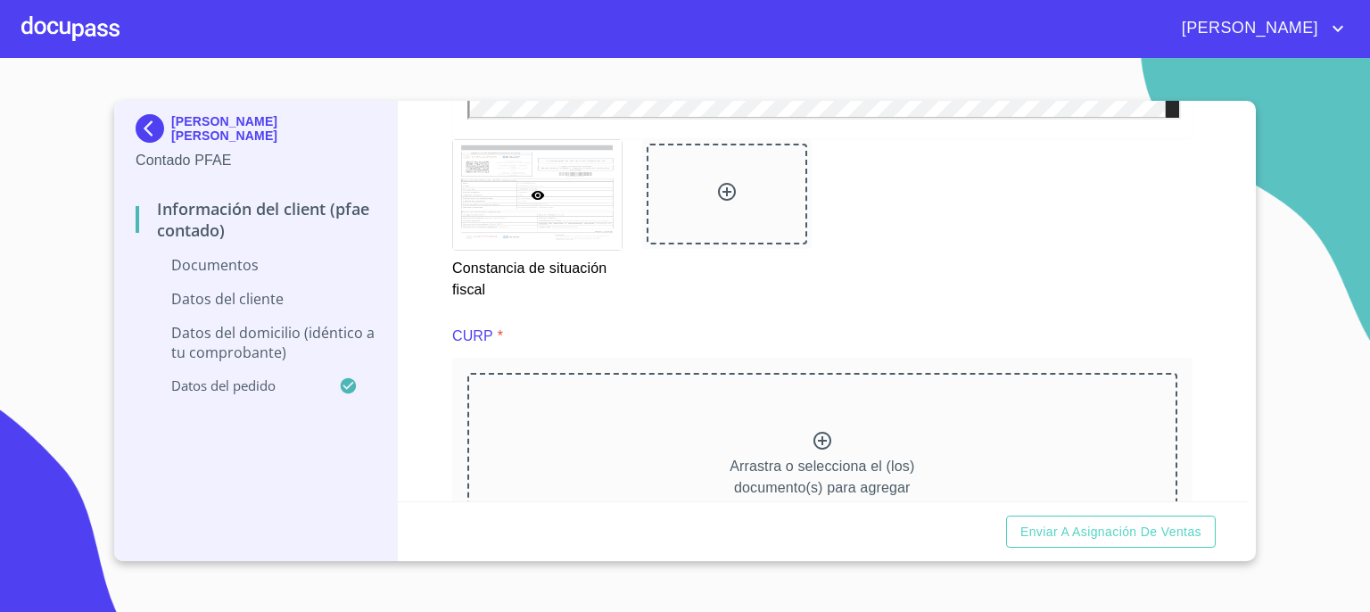
scroll to position [2366, 0]
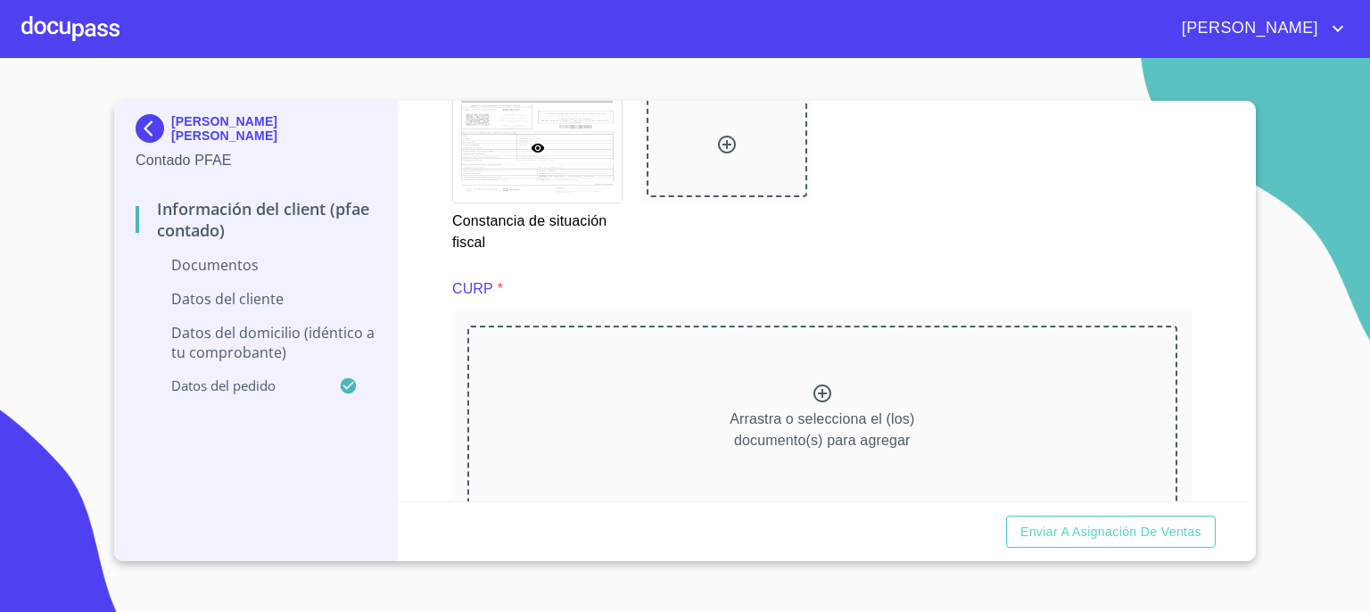
click at [815, 388] on icon at bounding box center [822, 393] width 18 height 18
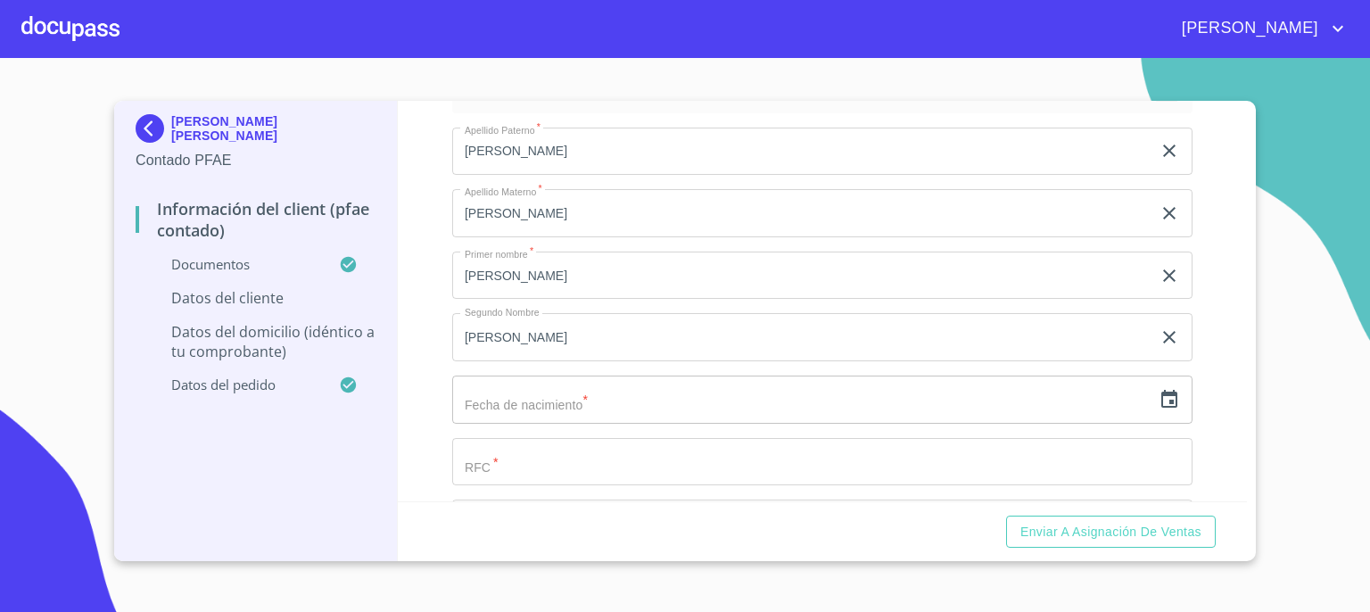
scroll to position [3353, 0]
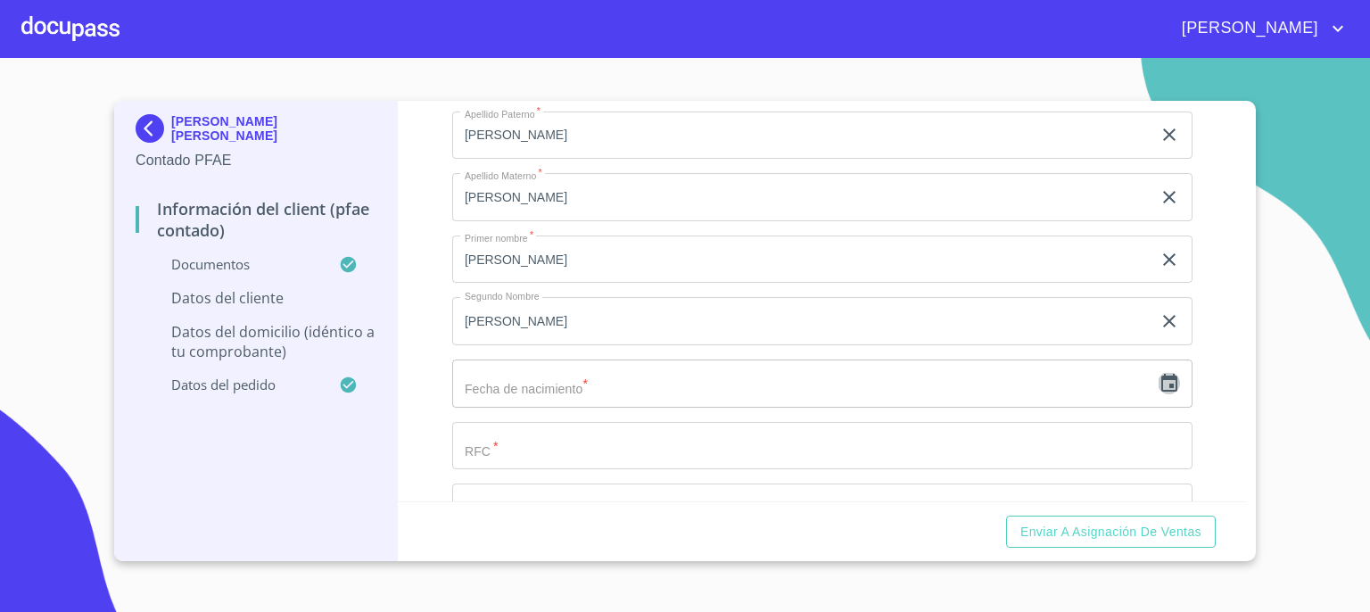
click at [1158, 377] on icon "button" at bounding box center [1168, 383] width 21 height 21
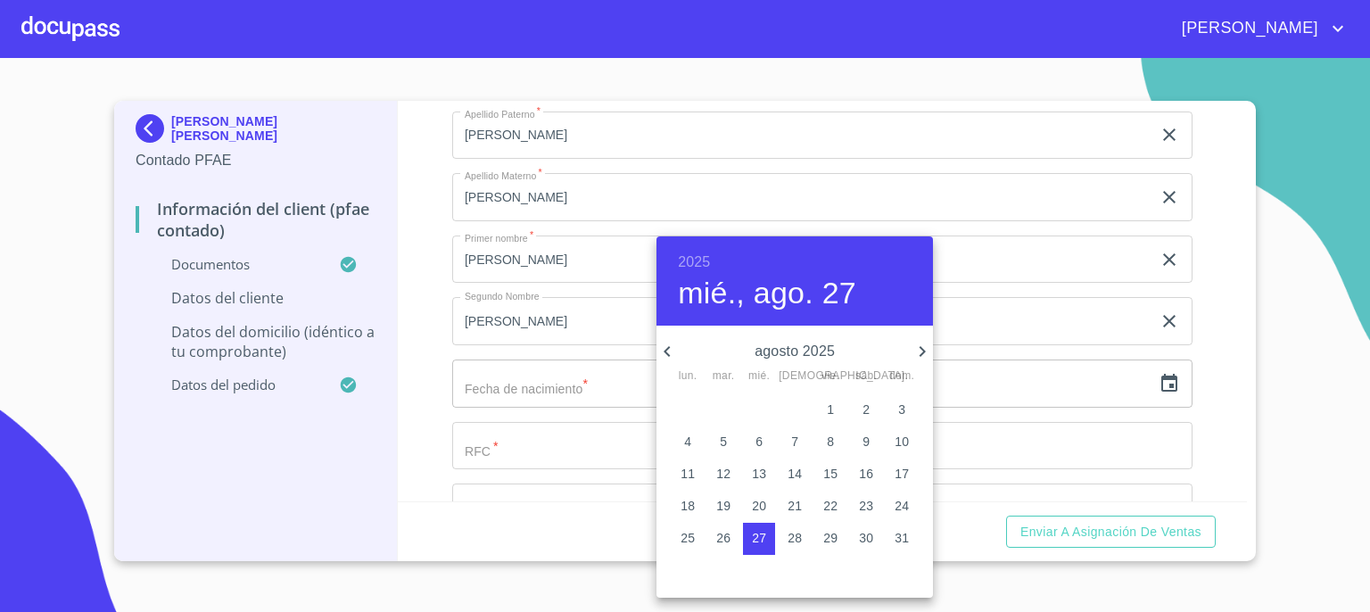
click at [702, 259] on h6 "2025" at bounding box center [694, 262] width 32 height 25
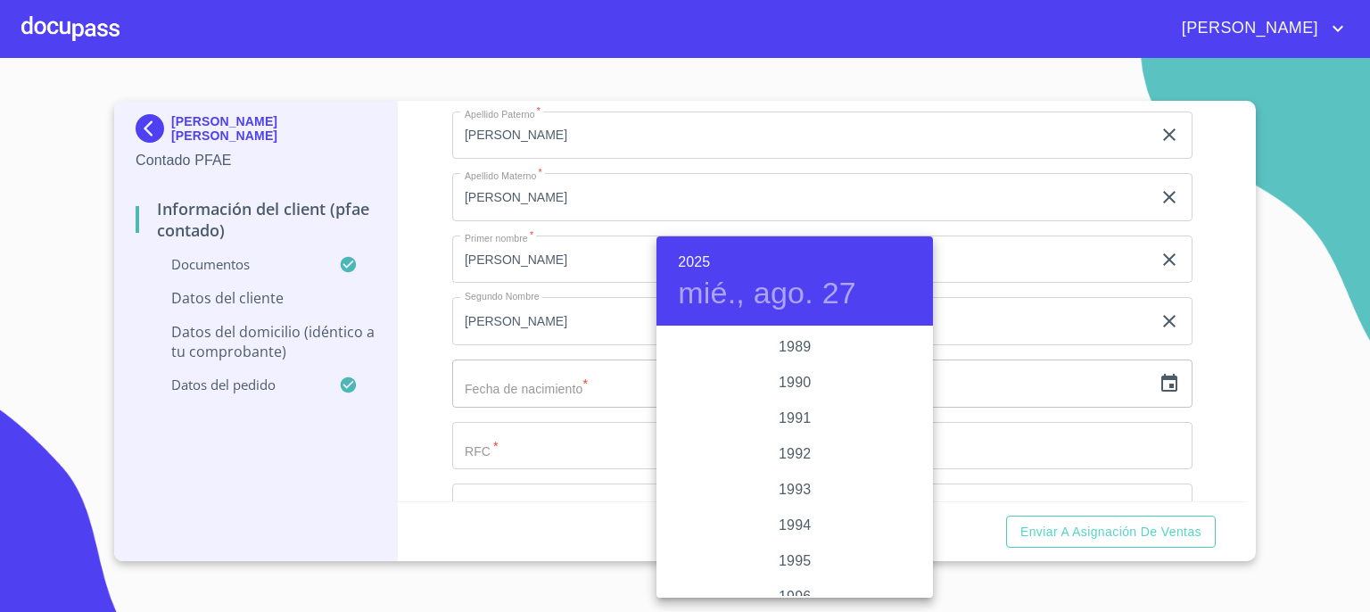
scroll to position [2270, 0]
click at [788, 391] on div "1990" at bounding box center [794, 394] width 276 height 36
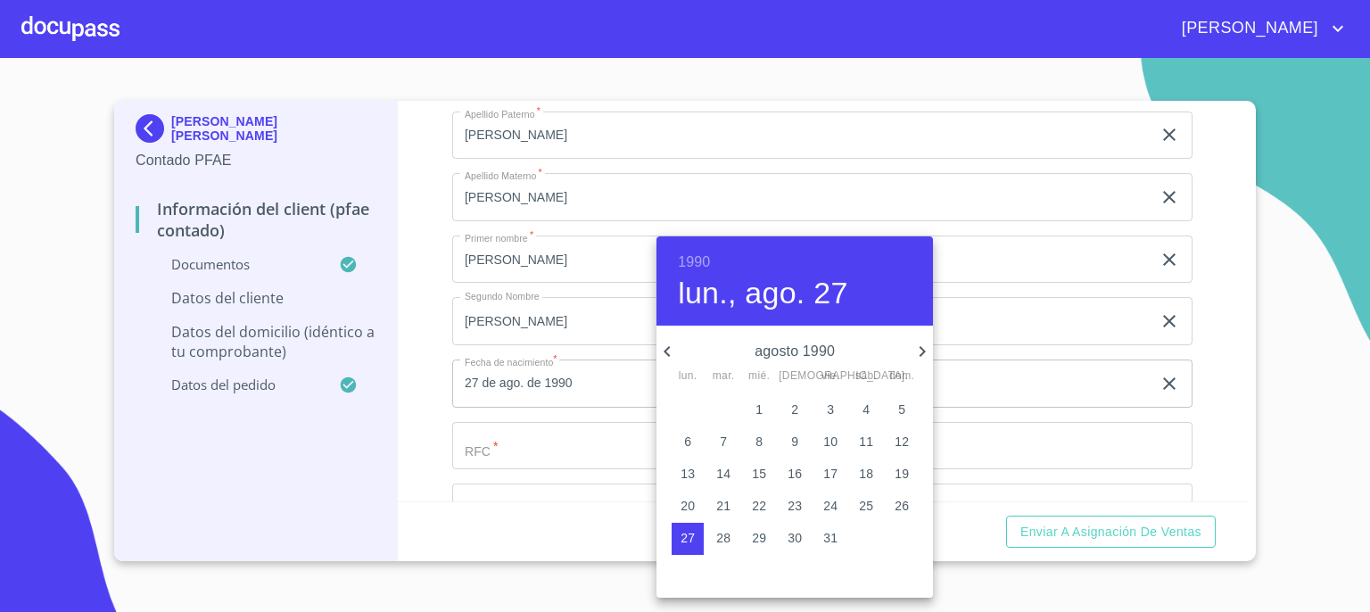
click at [671, 349] on icon "button" at bounding box center [666, 351] width 21 height 21
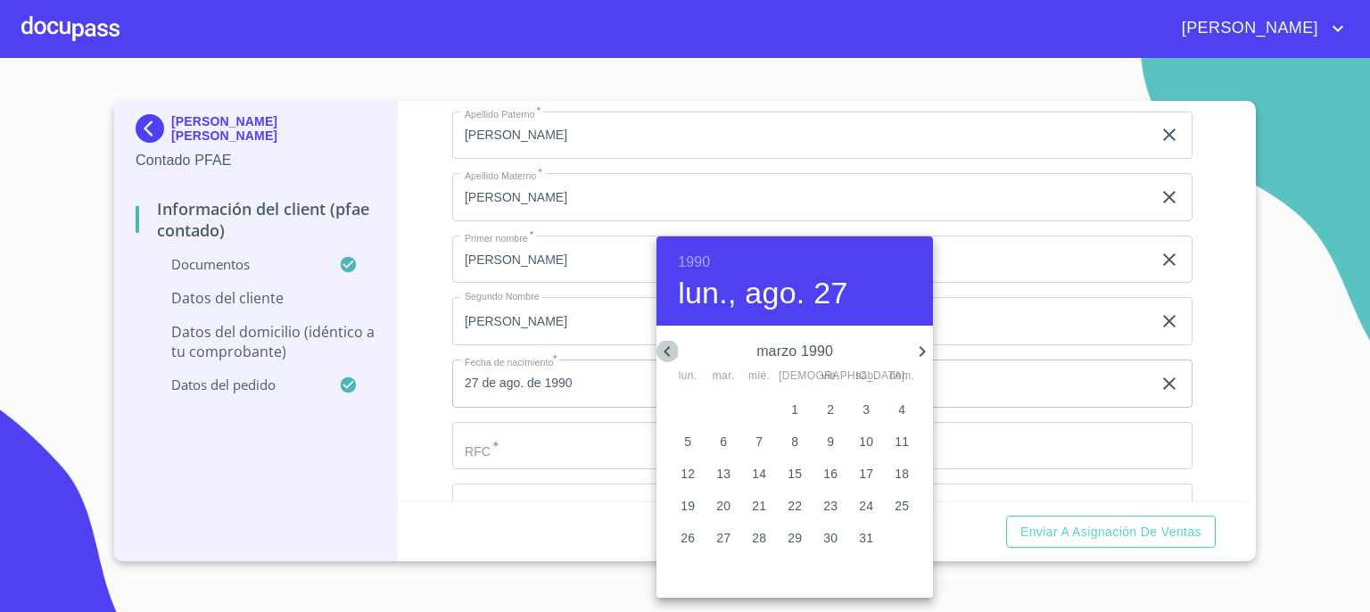
click at [671, 349] on icon "button" at bounding box center [666, 351] width 21 height 21
click at [901, 406] on p "4" at bounding box center [901, 409] width 7 height 18
type input "4 de feb. de 1990"
click at [982, 403] on div at bounding box center [685, 306] width 1370 height 612
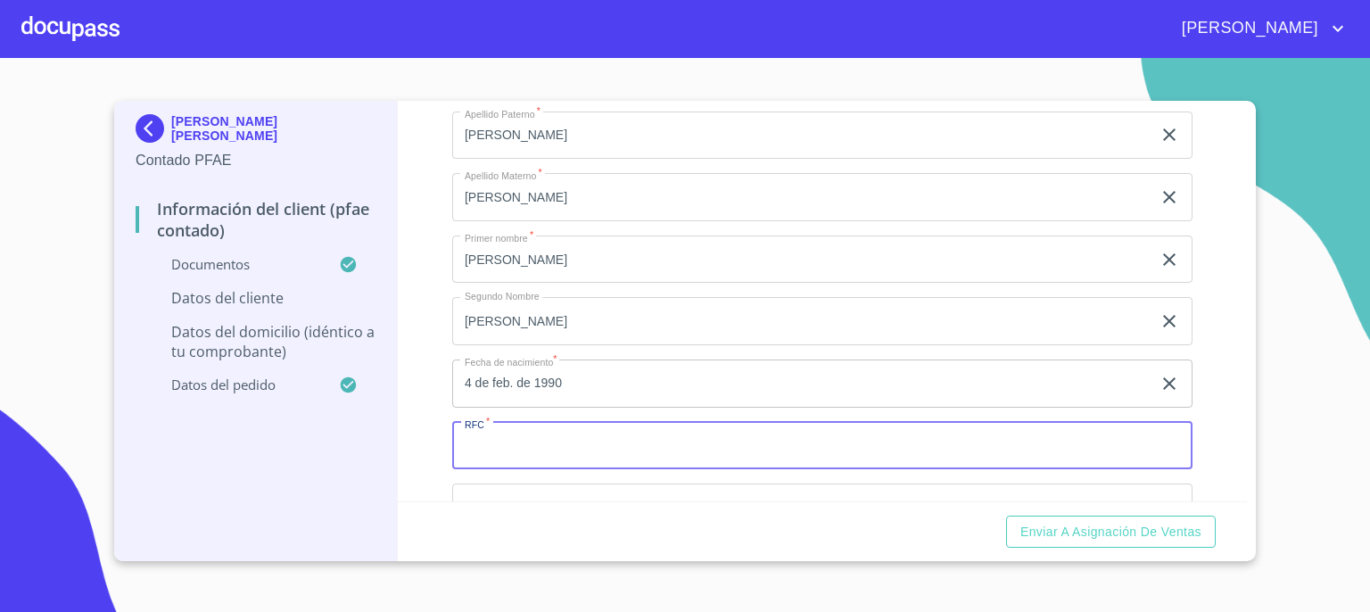
click at [1000, 434] on input "Documento de identificación.   *" at bounding box center [822, 446] width 740 height 48
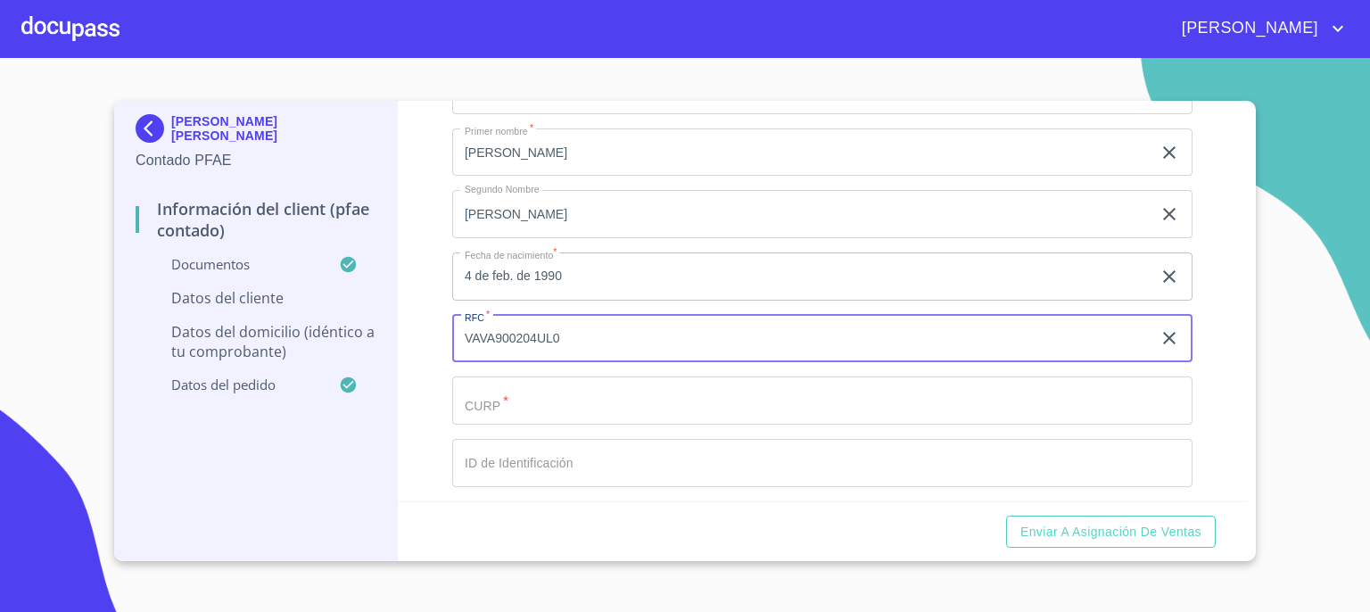
scroll to position [3496, 0]
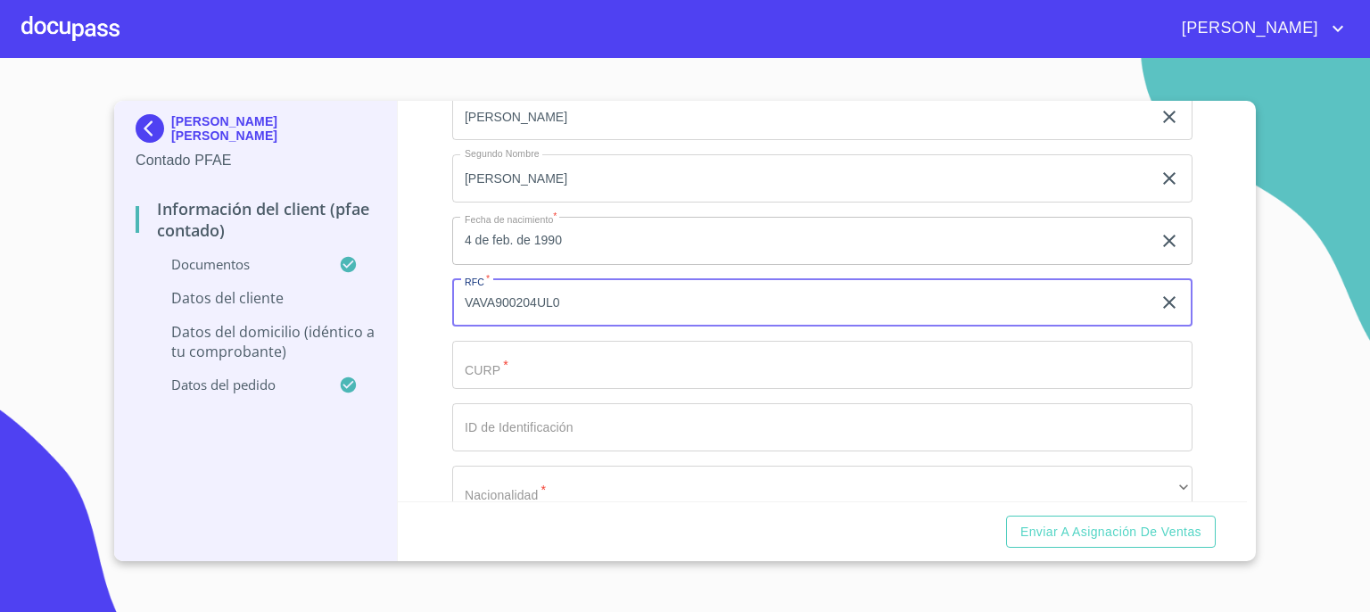
type input "VAVA900204UL0"
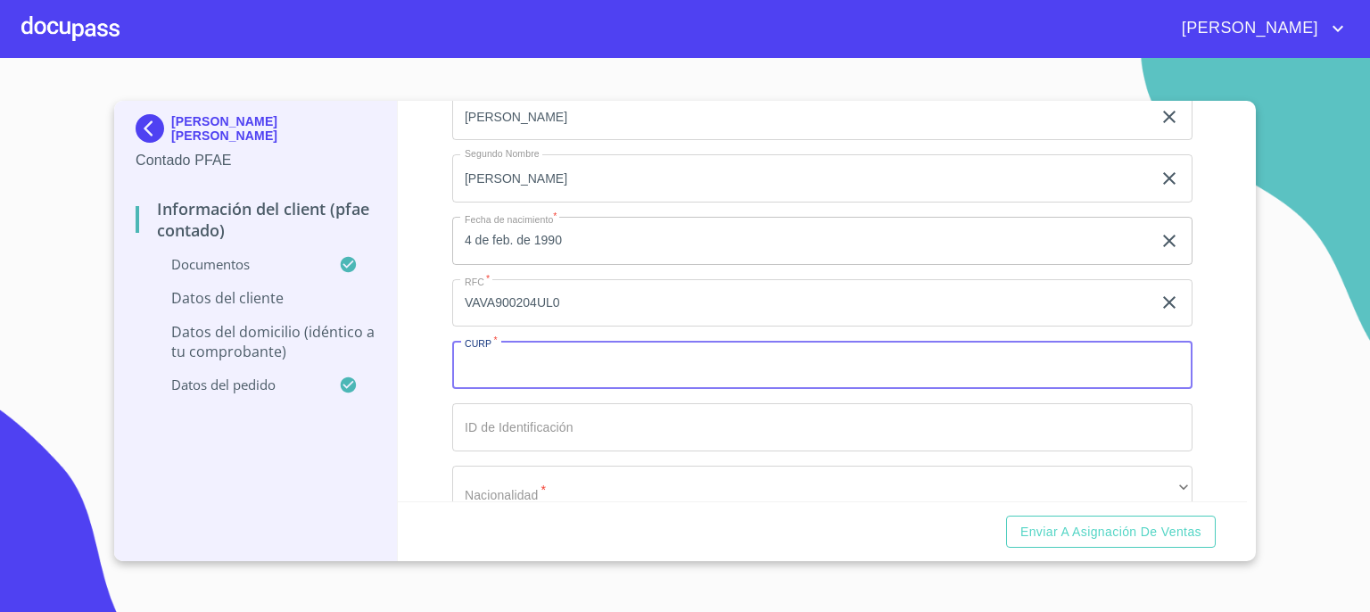
click at [903, 361] on input "Documento de identificación.   *" at bounding box center [822, 365] width 740 height 48
type input "VAVA900204HJCRGL00"
click at [680, 415] on input "Documento de identificación.   *" at bounding box center [822, 427] width 740 height 48
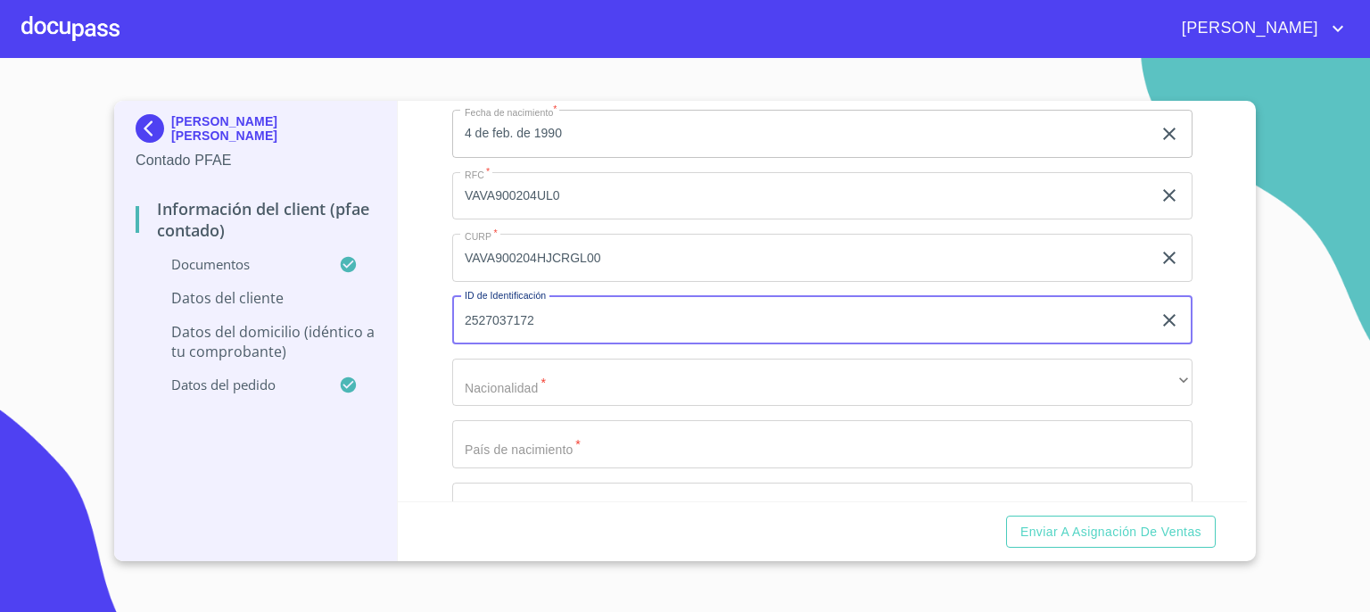
scroll to position [3638, 0]
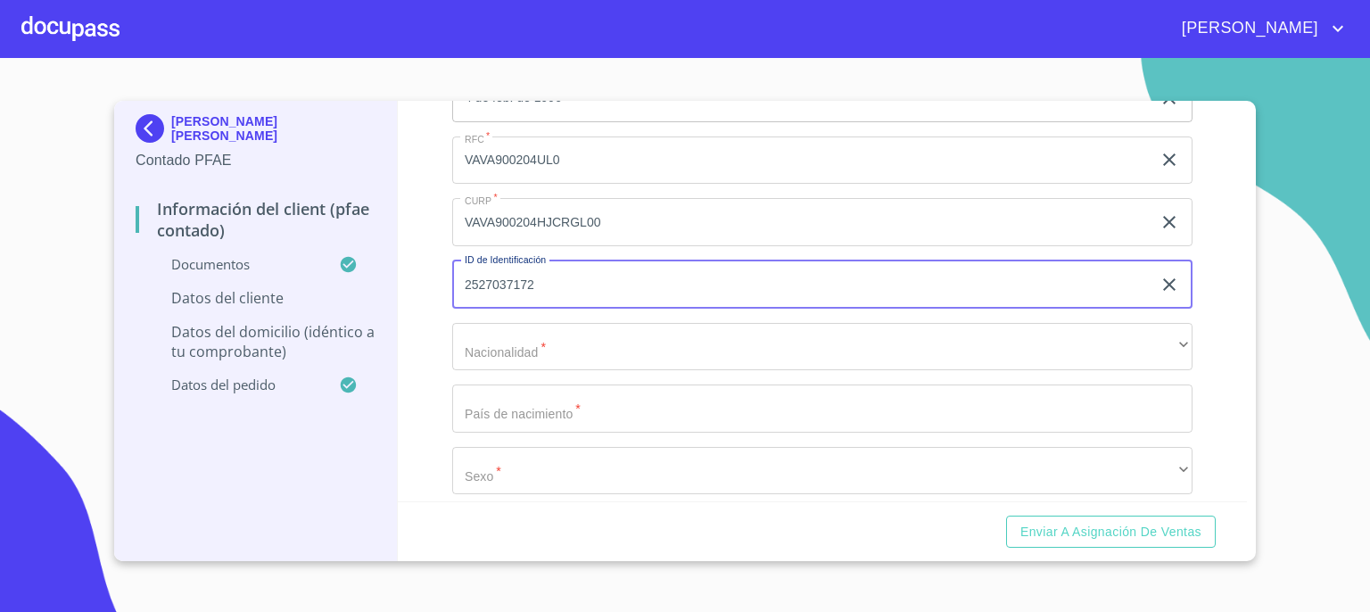
type input "2527037172"
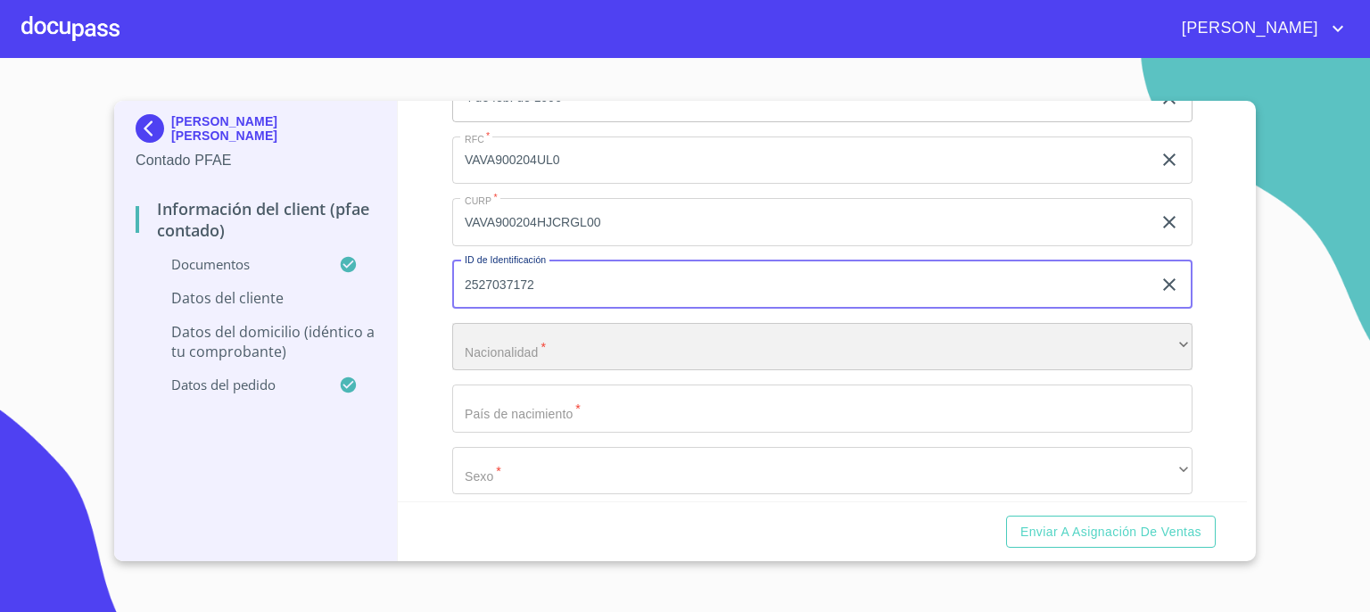
click at [1164, 342] on div "​" at bounding box center [822, 347] width 740 height 48
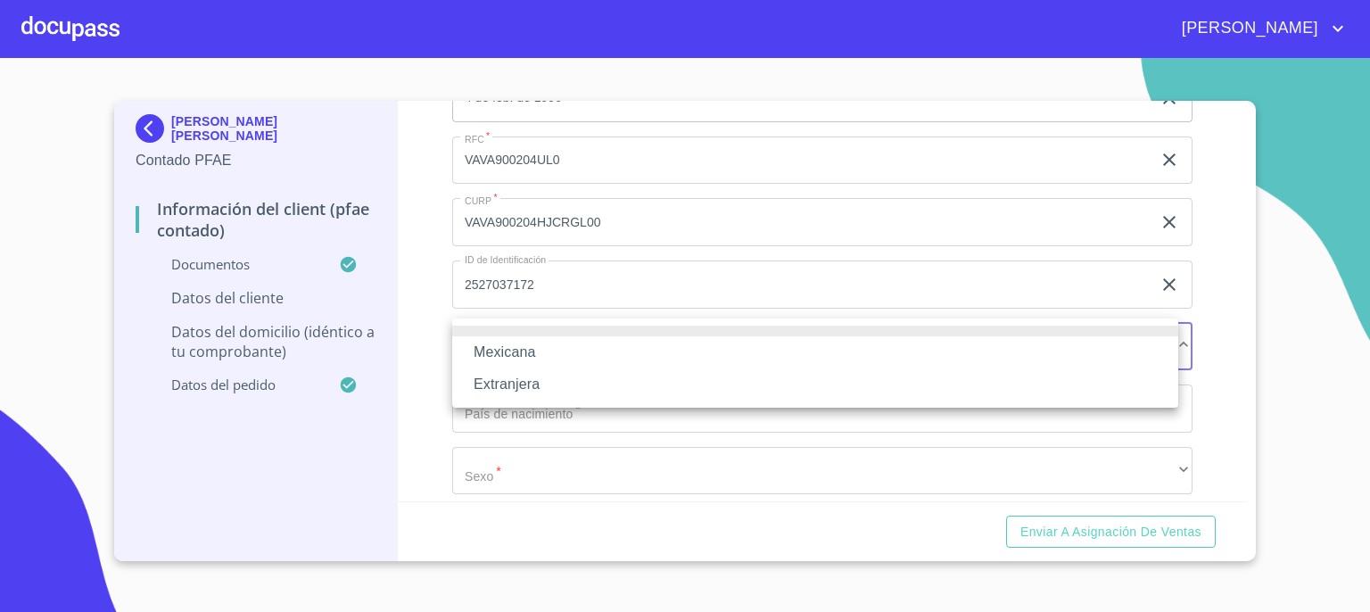
click at [1031, 343] on li "Mexicana" at bounding box center [815, 352] width 726 height 32
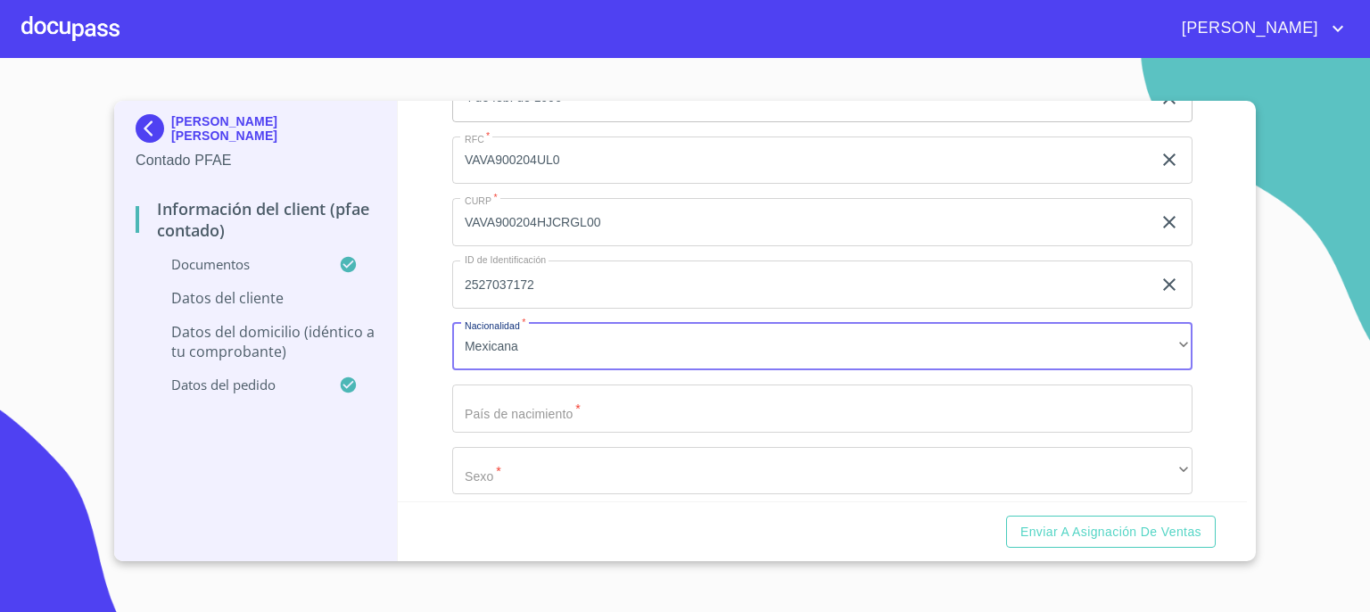
click at [1005, 404] on input "Documento de identificación.   *" at bounding box center [822, 408] width 740 height 48
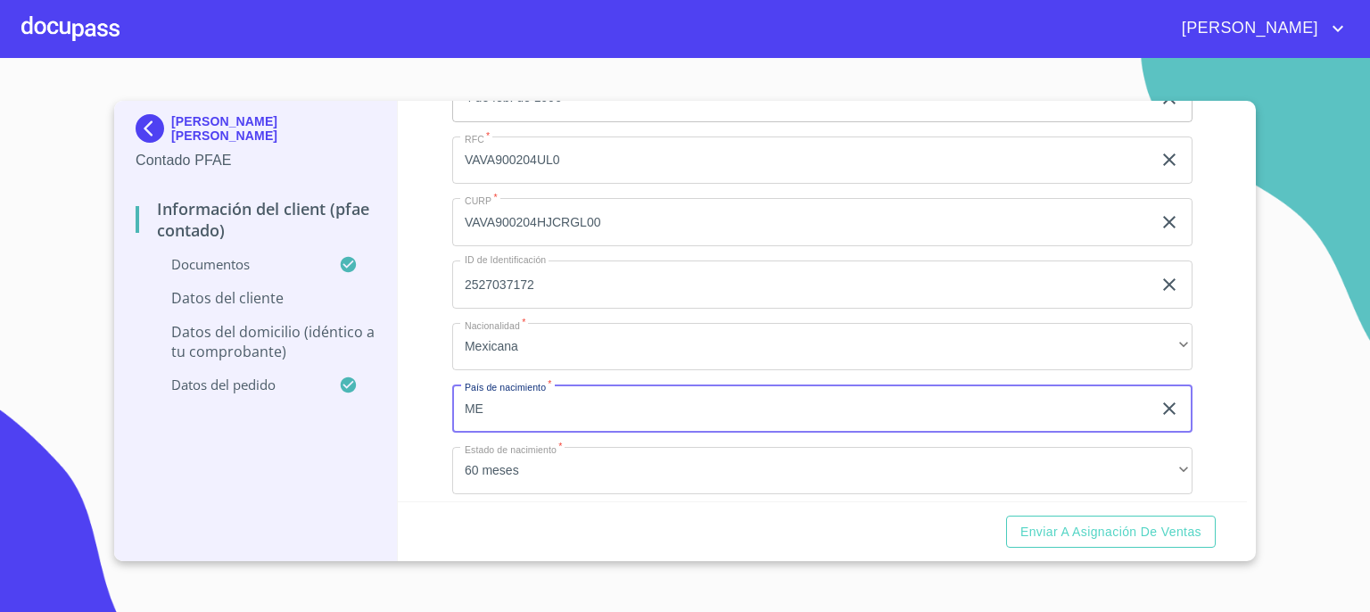
type input "[GEOGRAPHIC_DATA]"
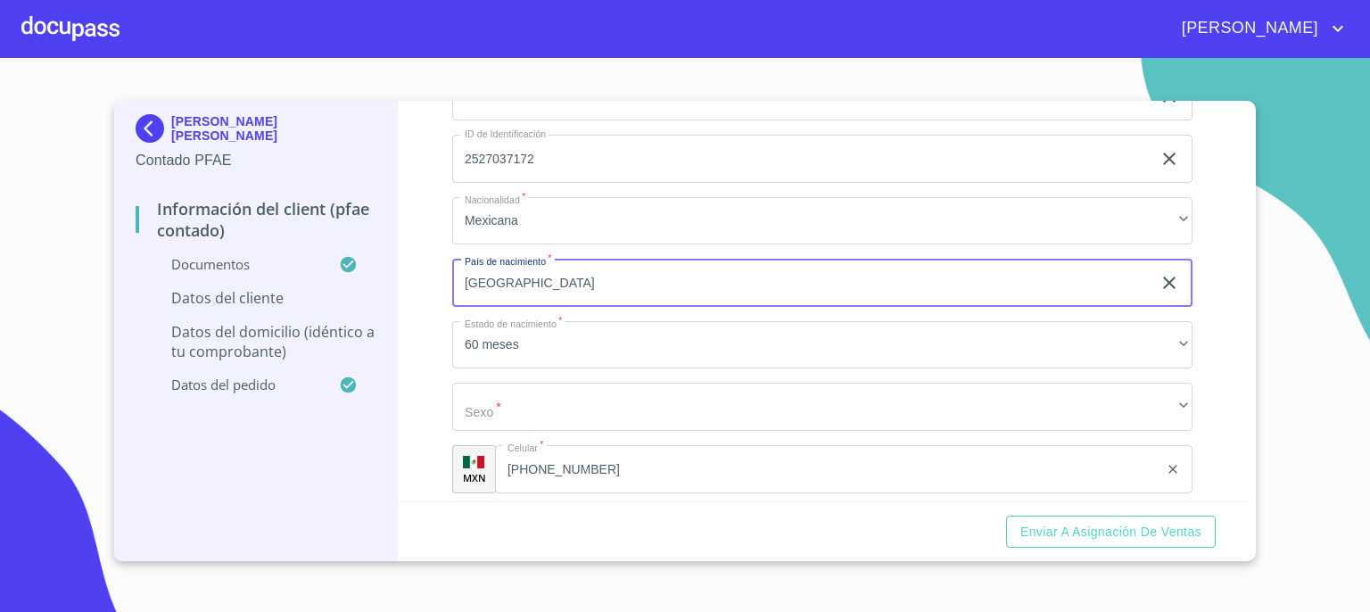
scroll to position [3781, 0]
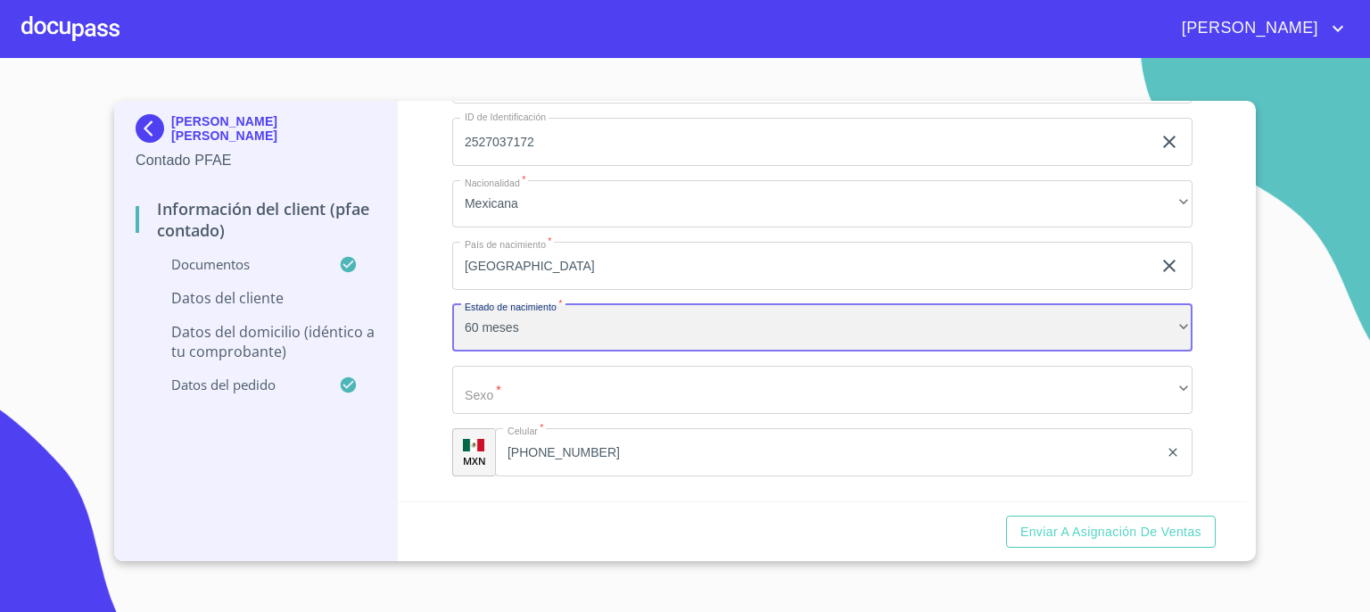
click at [1166, 339] on div "60 meses" at bounding box center [822, 328] width 740 height 48
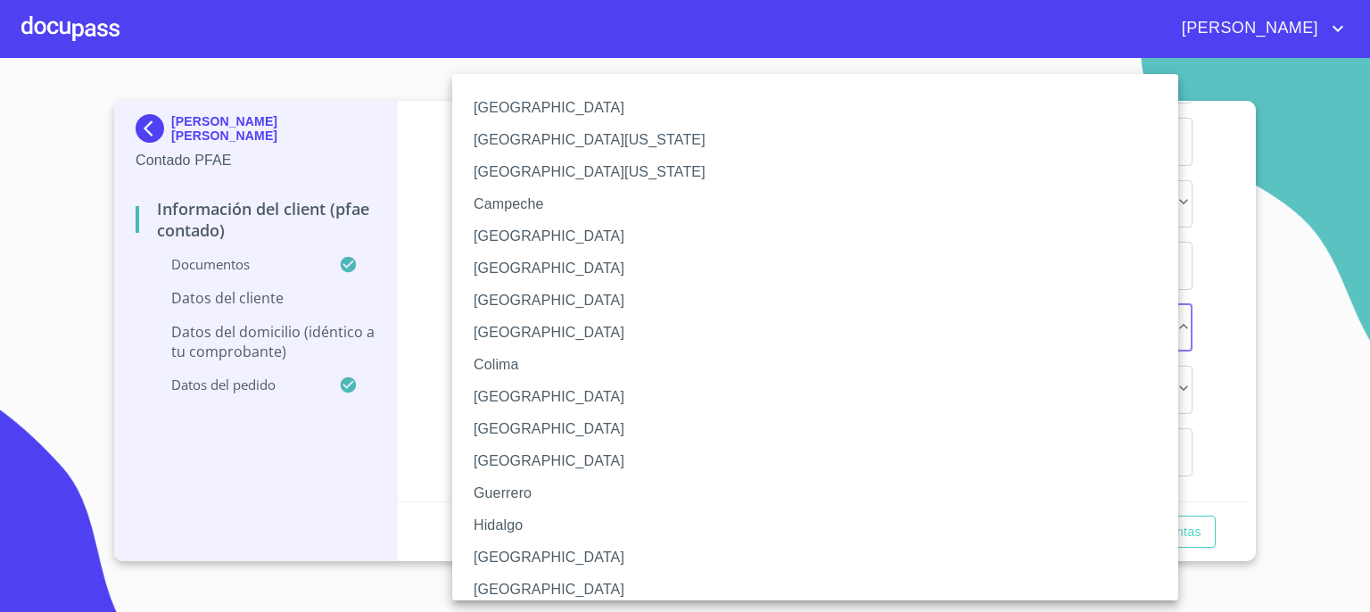
click at [959, 563] on li "[GEOGRAPHIC_DATA]" at bounding box center [821, 557] width 739 height 32
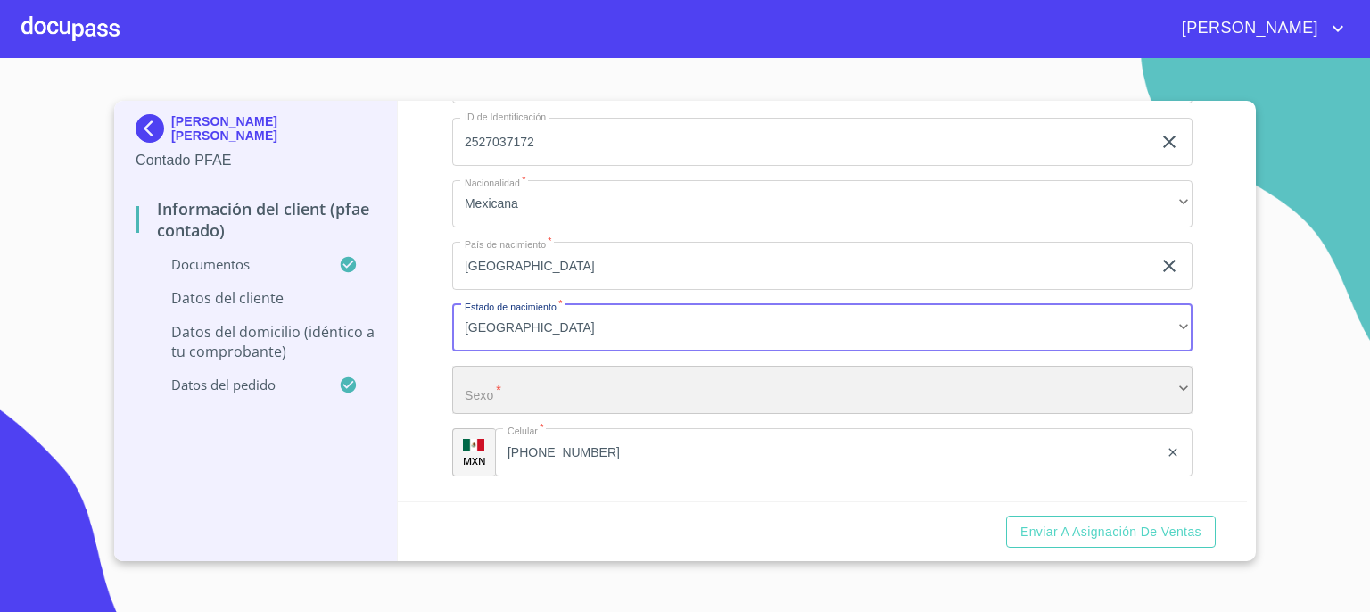
click at [974, 392] on div "​" at bounding box center [822, 390] width 740 height 48
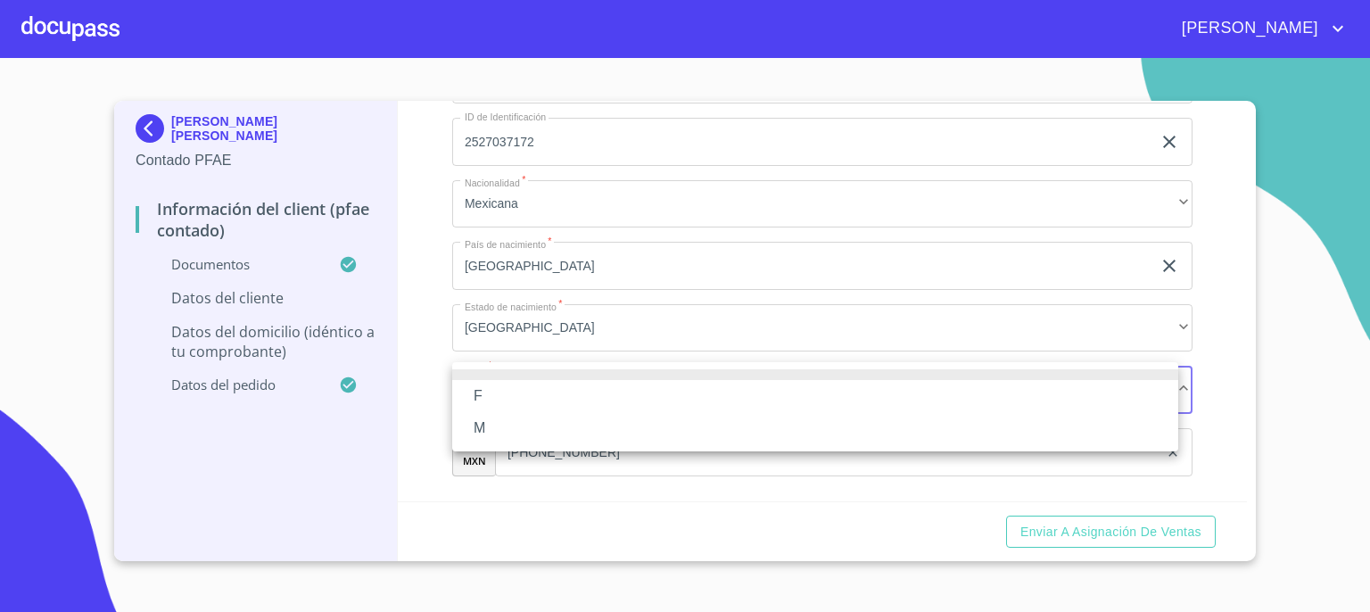
click at [951, 427] on li "M" at bounding box center [815, 428] width 726 height 32
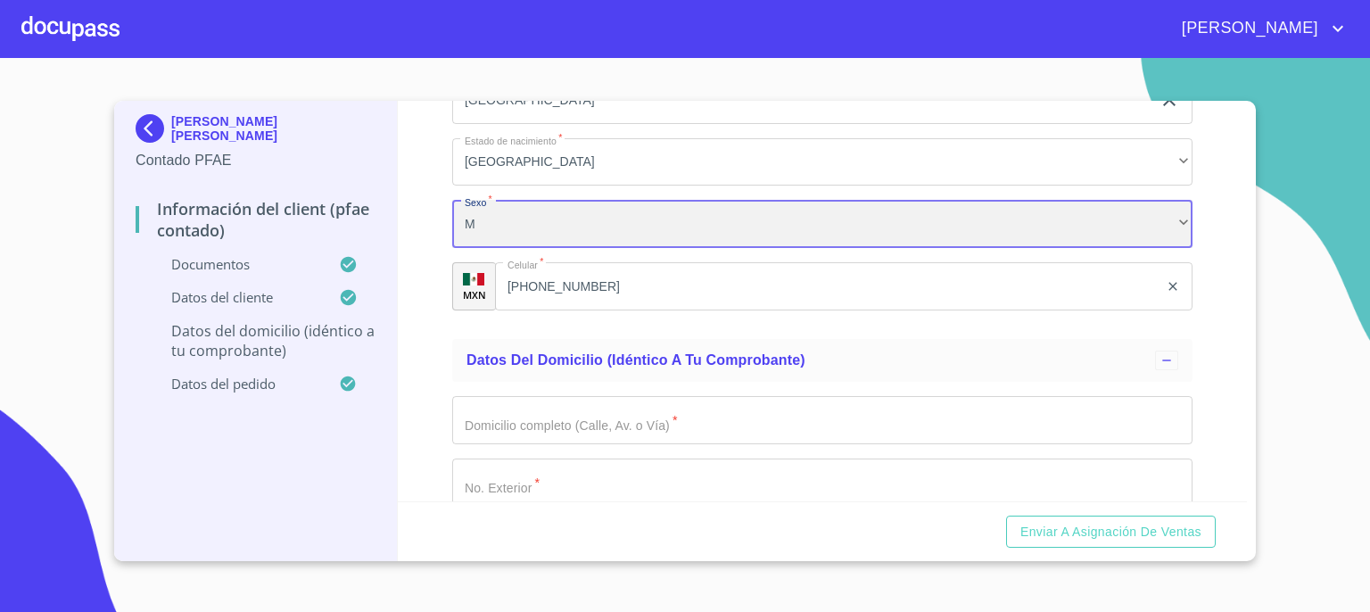
scroll to position [3983, 0]
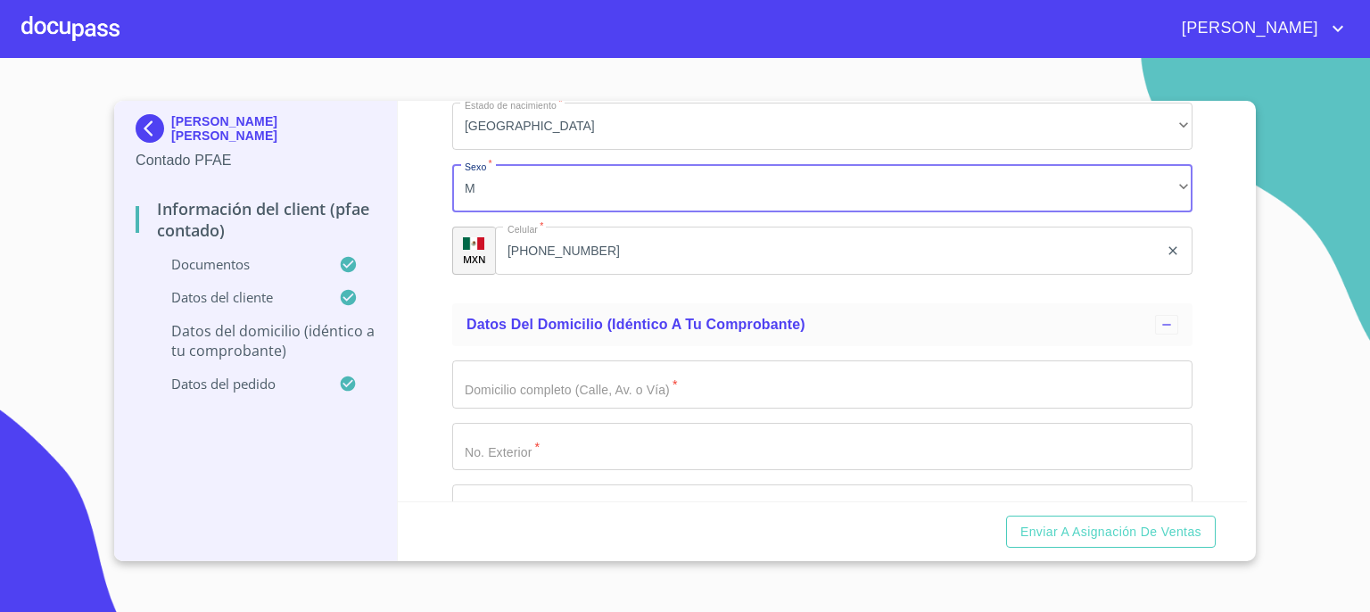
click at [1018, 390] on input "Documento de identificación.   *" at bounding box center [822, 384] width 740 height 48
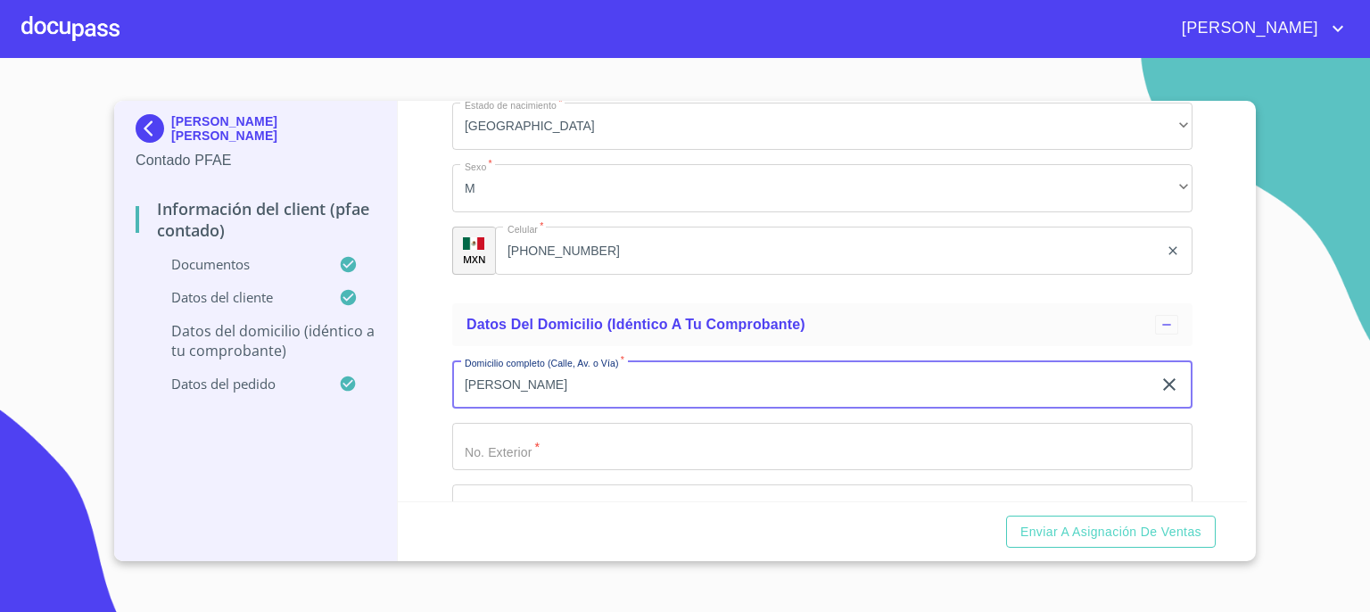
type input "[PERSON_NAME]"
click at [985, 435] on input "Documento de identificación.   *" at bounding box center [822, 447] width 740 height 48
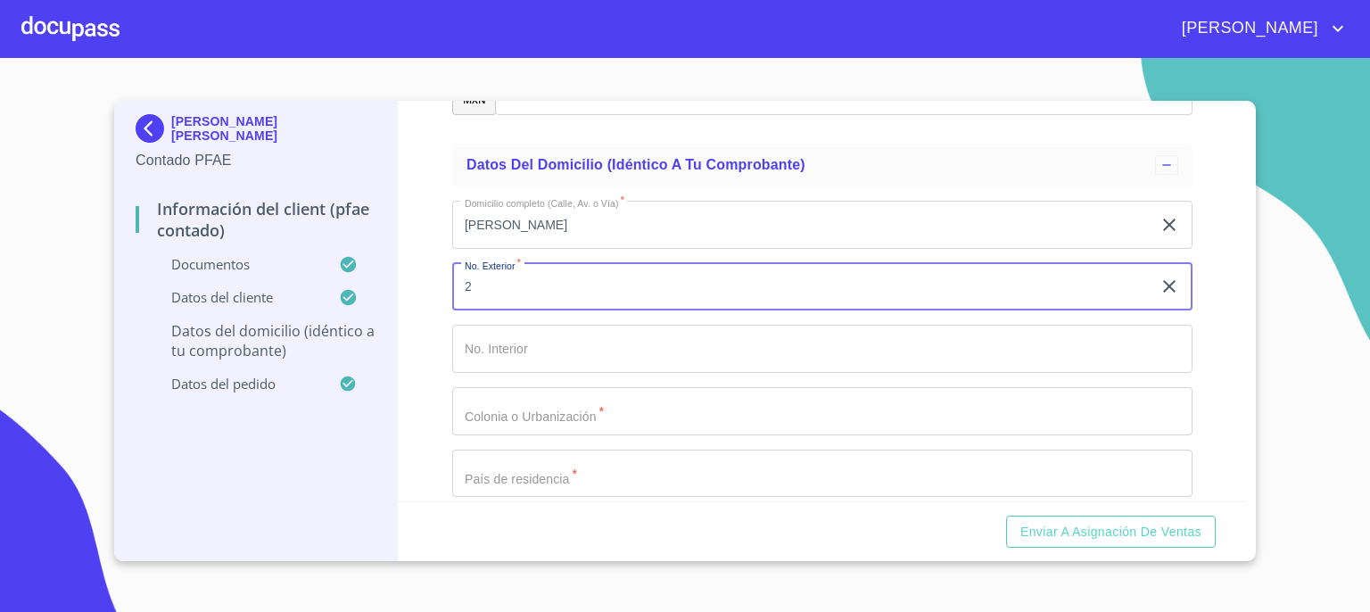
scroll to position [4149, 0]
type input "2"
click at [1039, 321] on input "Documento de identificación.   *" at bounding box center [822, 342] width 740 height 48
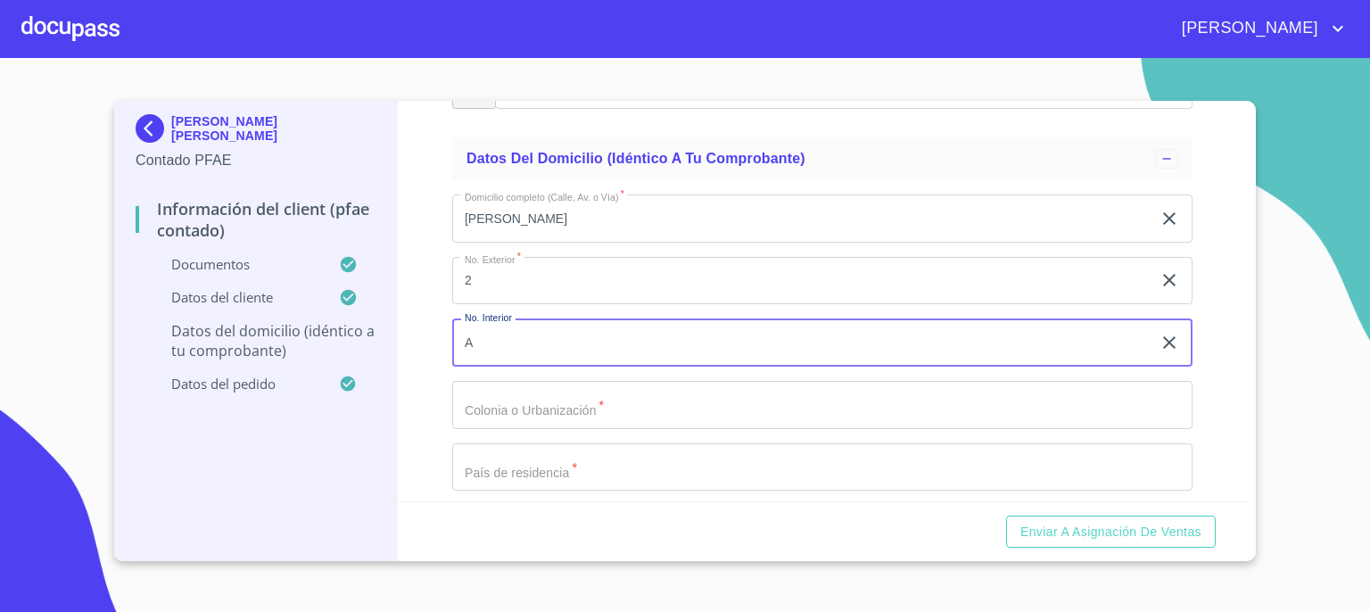
type input "A"
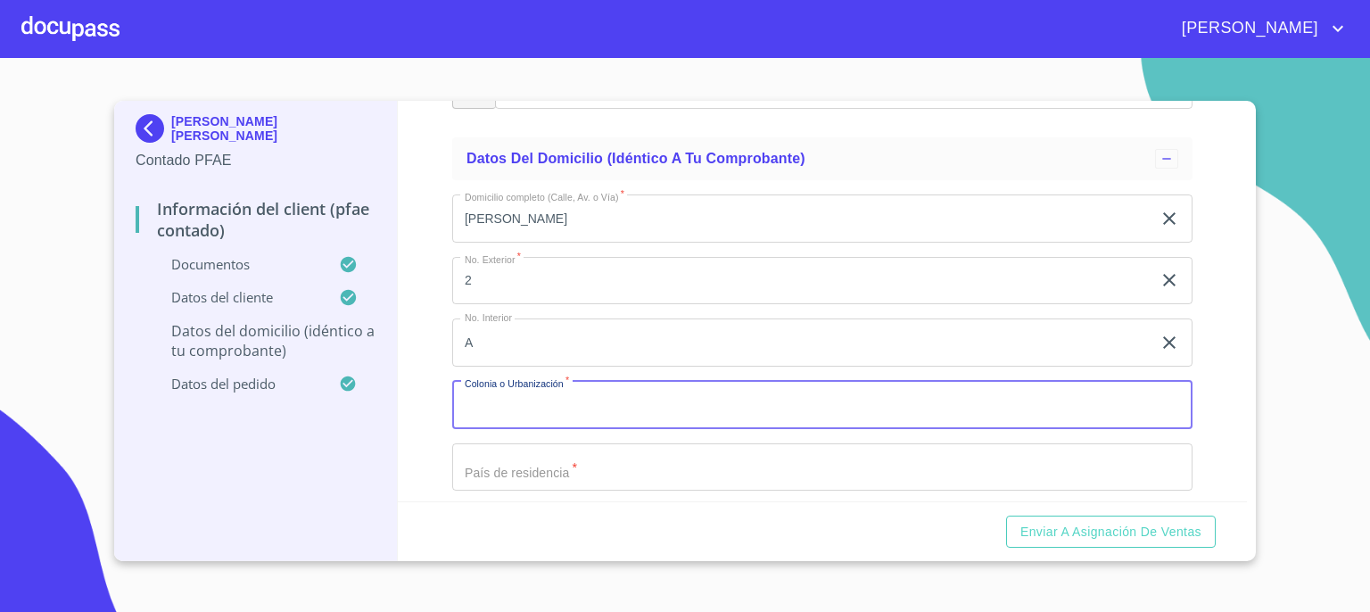
click at [951, 405] on input "Documento de identificación.   *" at bounding box center [822, 405] width 740 height 48
type input "BELLAVISTA"
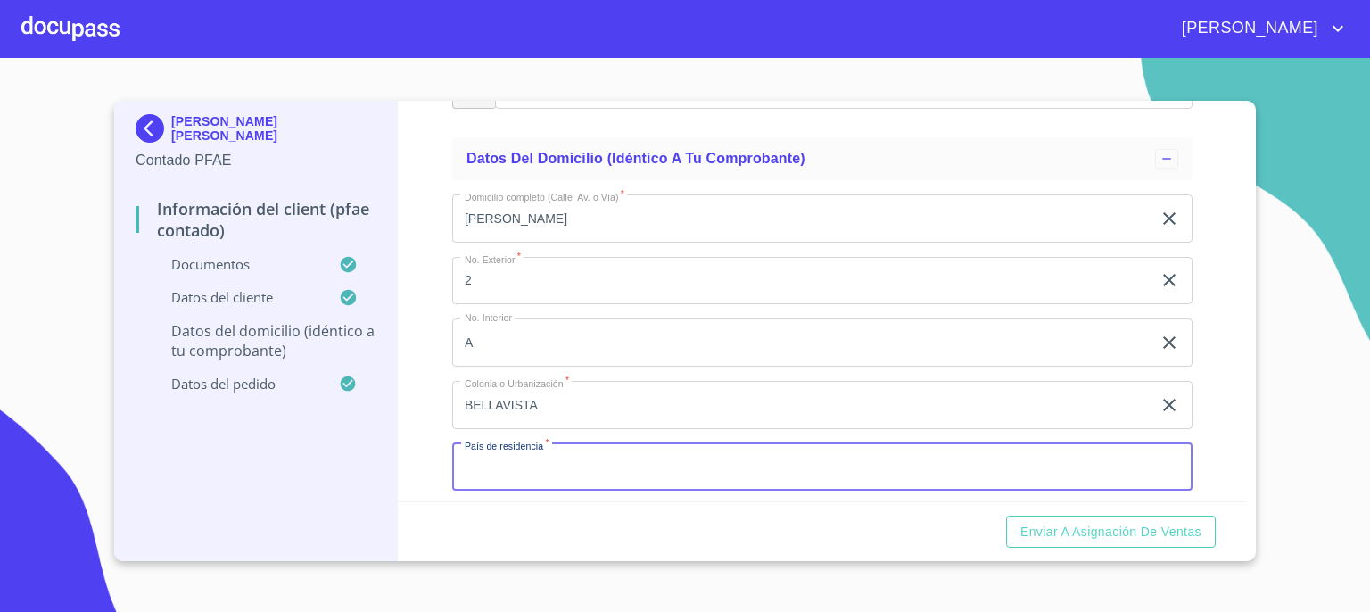
click at [1005, 463] on input "Documento de identificación.   *" at bounding box center [822, 467] width 740 height 48
type input "[GEOGRAPHIC_DATA]"
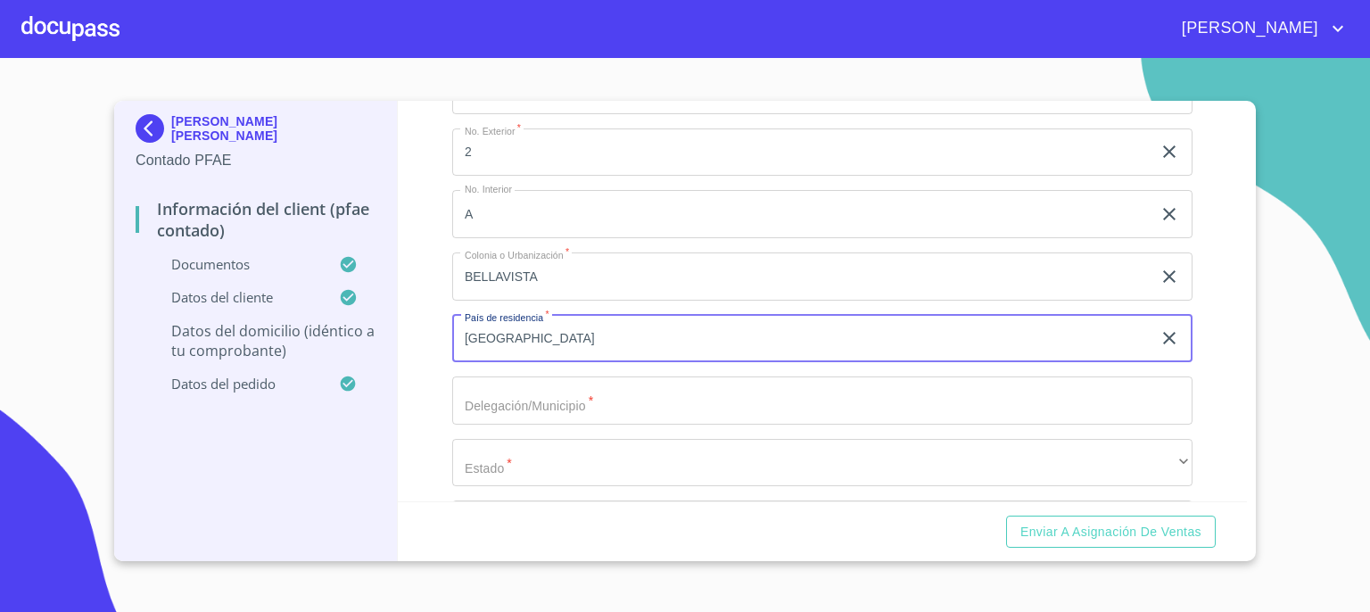
scroll to position [4291, 0]
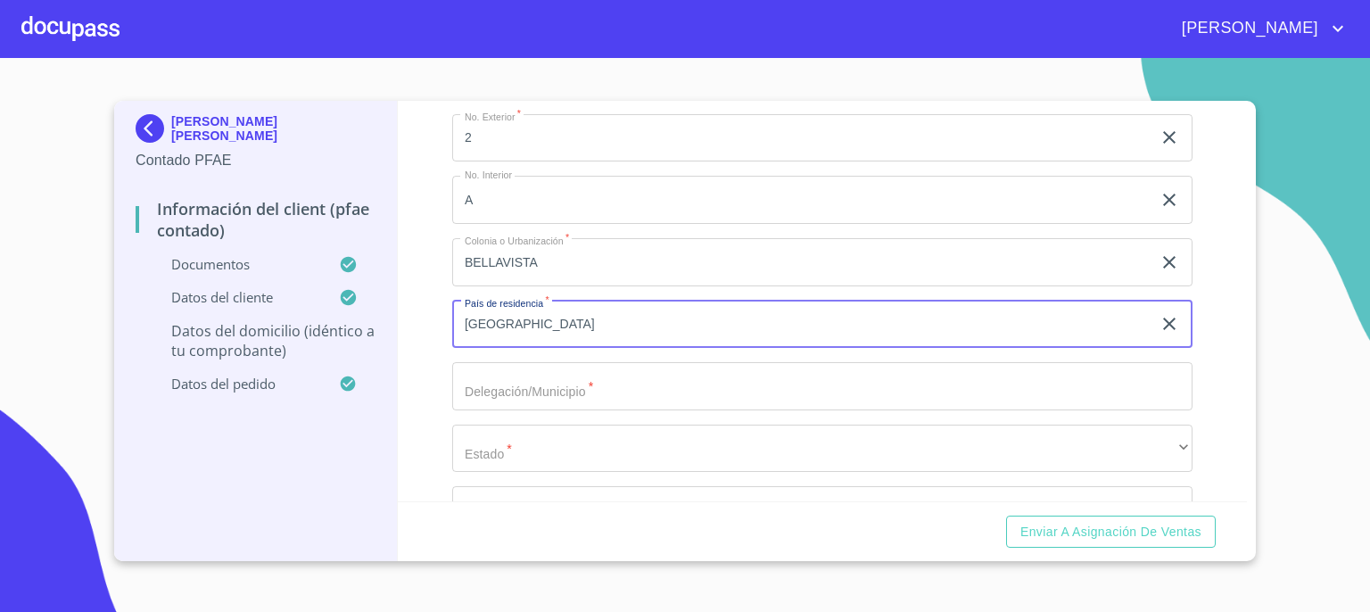
click at [1110, 375] on input "Documento de identificación.   *" at bounding box center [822, 386] width 740 height 48
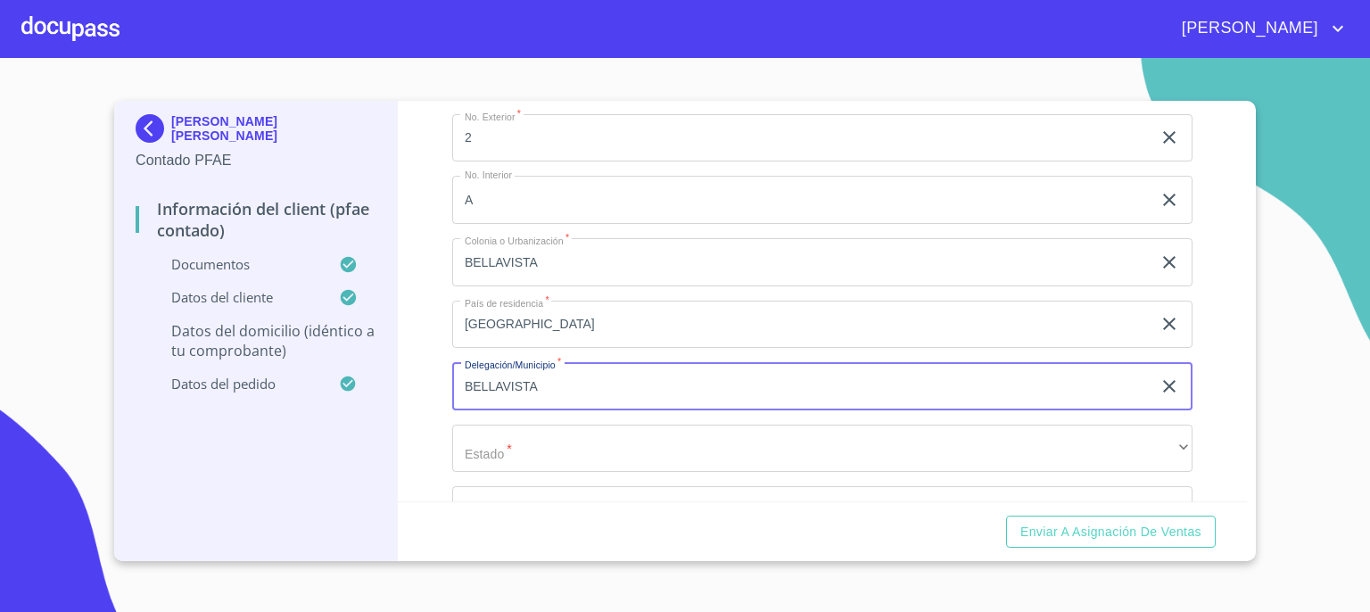
type input "BELLAVISTA"
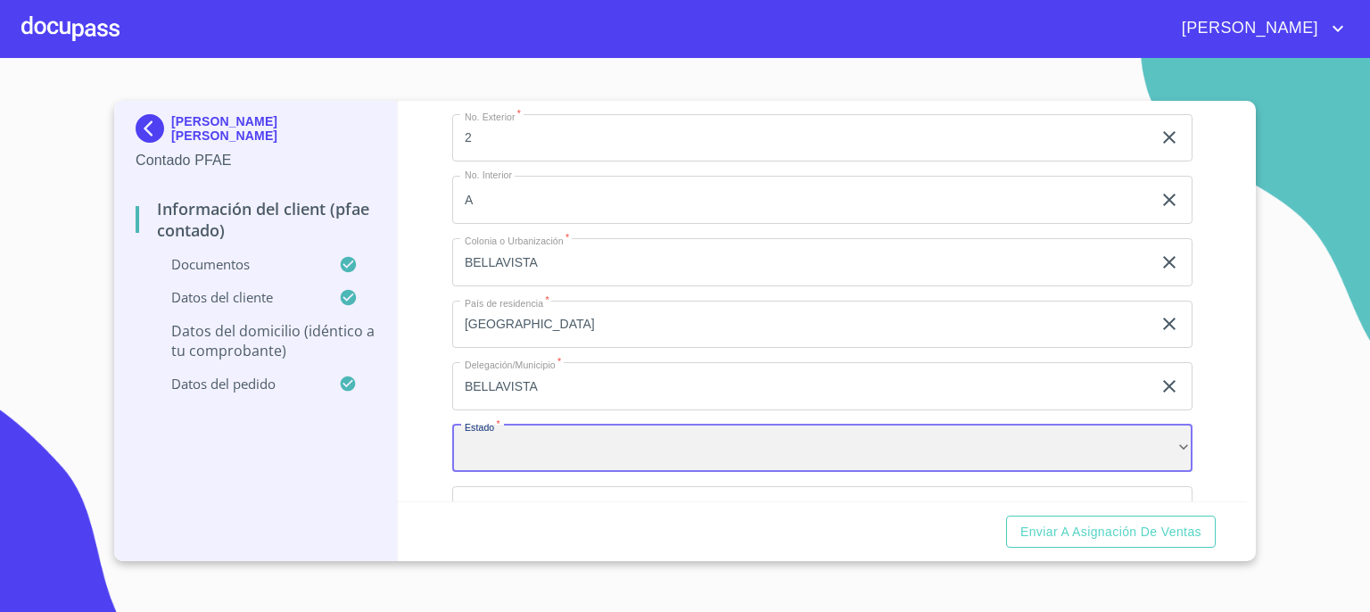
click at [1078, 443] on div "​" at bounding box center [822, 448] width 740 height 48
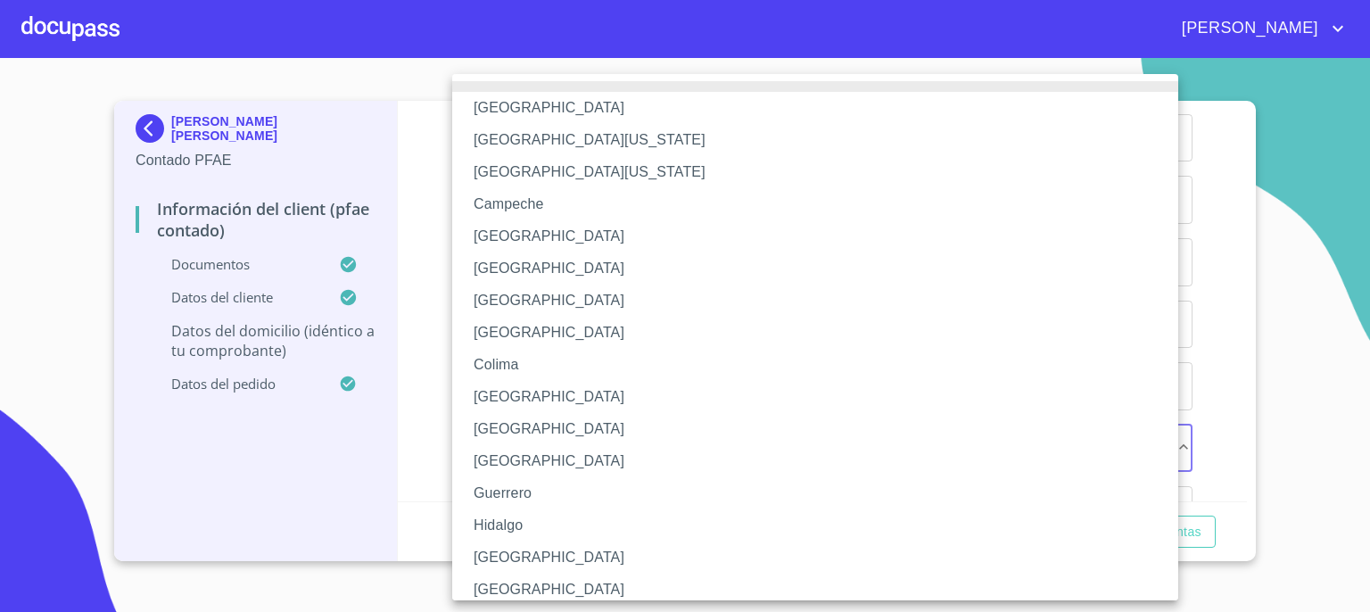
click at [1078, 443] on li "[GEOGRAPHIC_DATA]" at bounding box center [821, 429] width 739 height 32
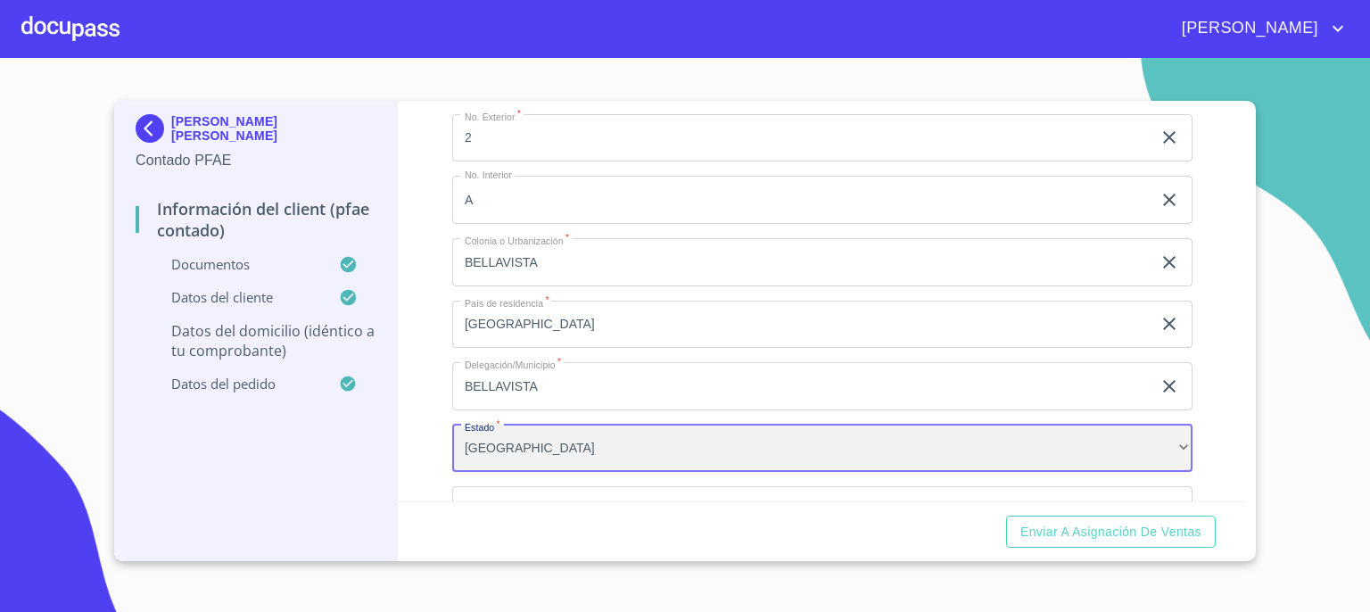
click at [1080, 436] on div "[GEOGRAPHIC_DATA]" at bounding box center [822, 448] width 740 height 48
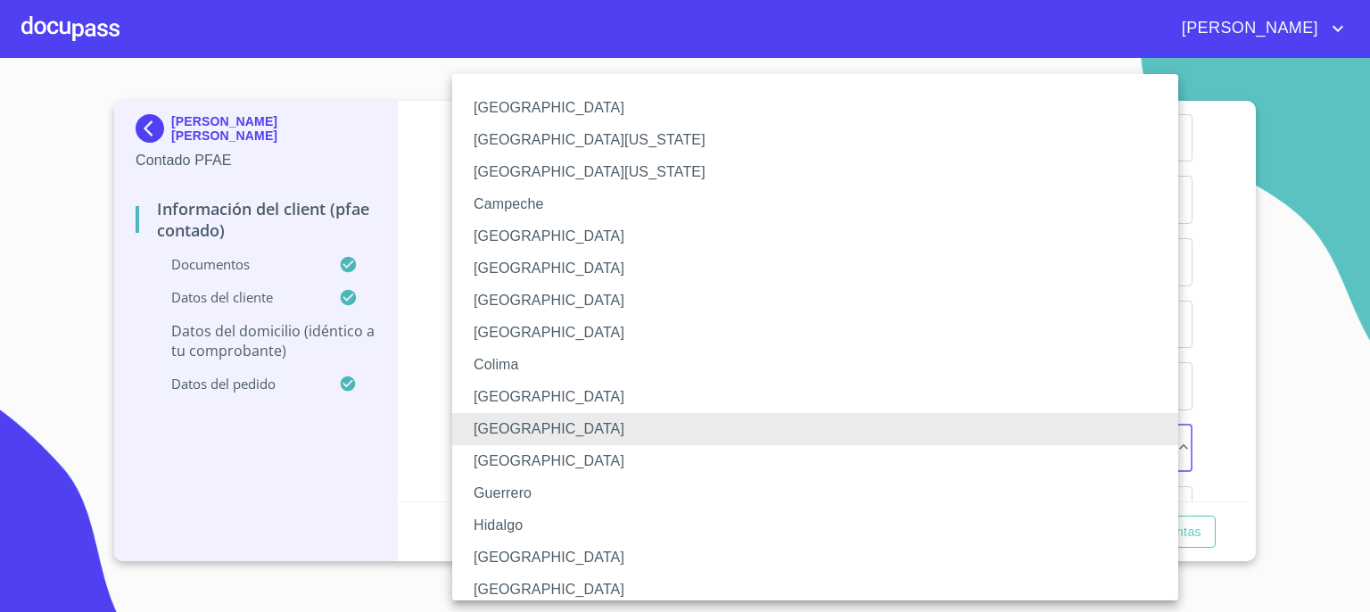
click at [946, 556] on li "[GEOGRAPHIC_DATA]" at bounding box center [821, 557] width 739 height 32
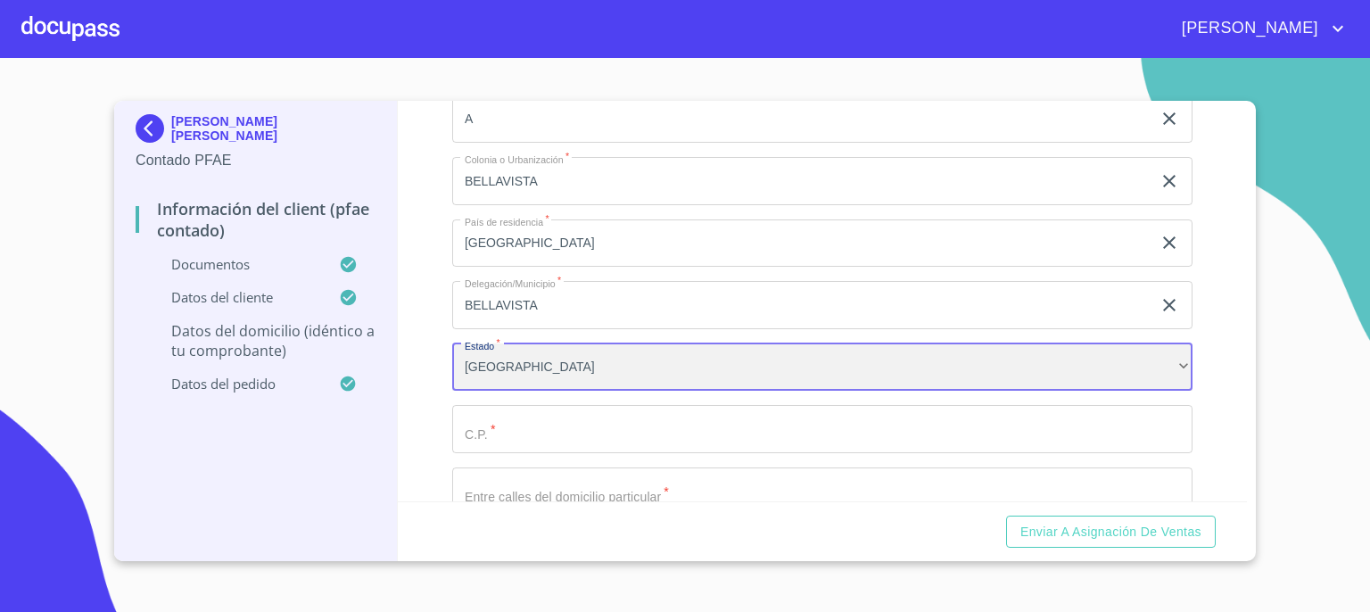
scroll to position [4398, 0]
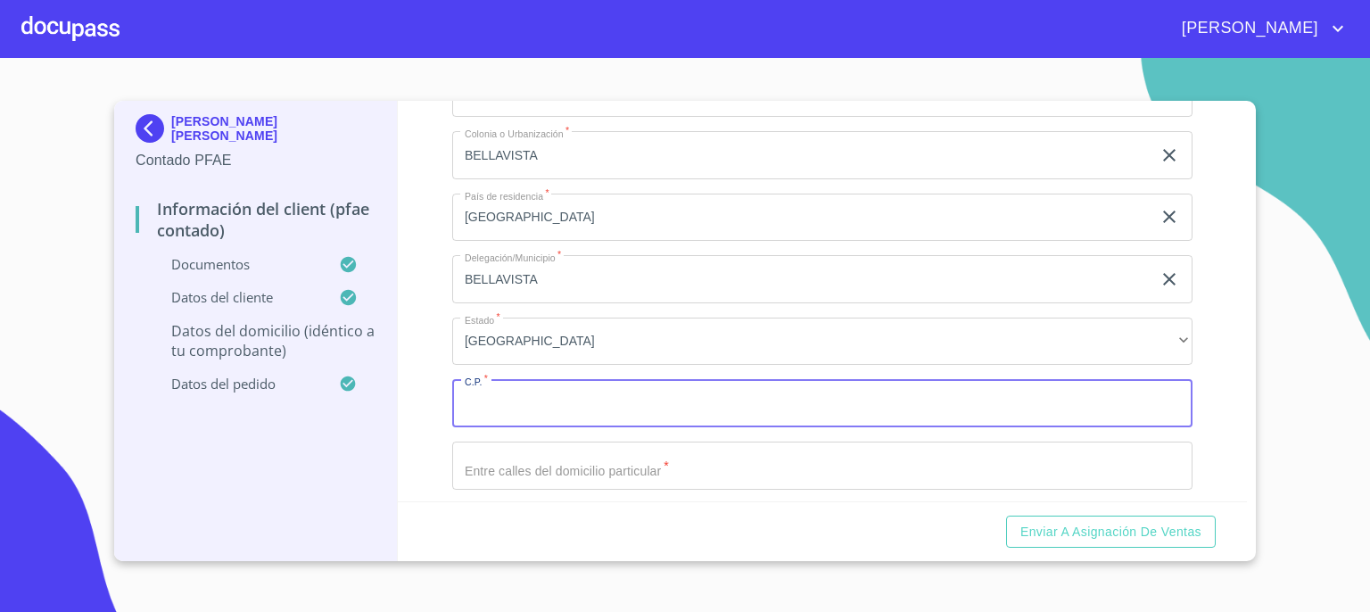
click at [1113, 408] on input "Documento de identificación.   *" at bounding box center [822, 403] width 740 height 48
type input "45720"
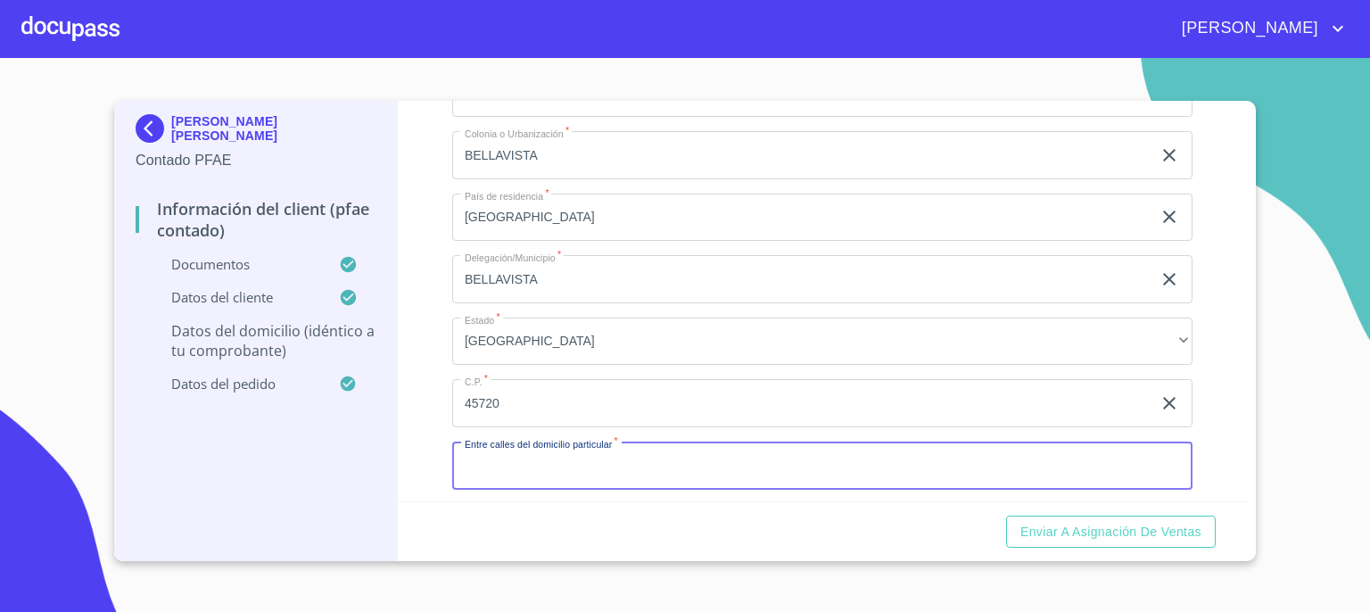
click at [1064, 465] on input "Documento de identificación.   *" at bounding box center [822, 465] width 740 height 48
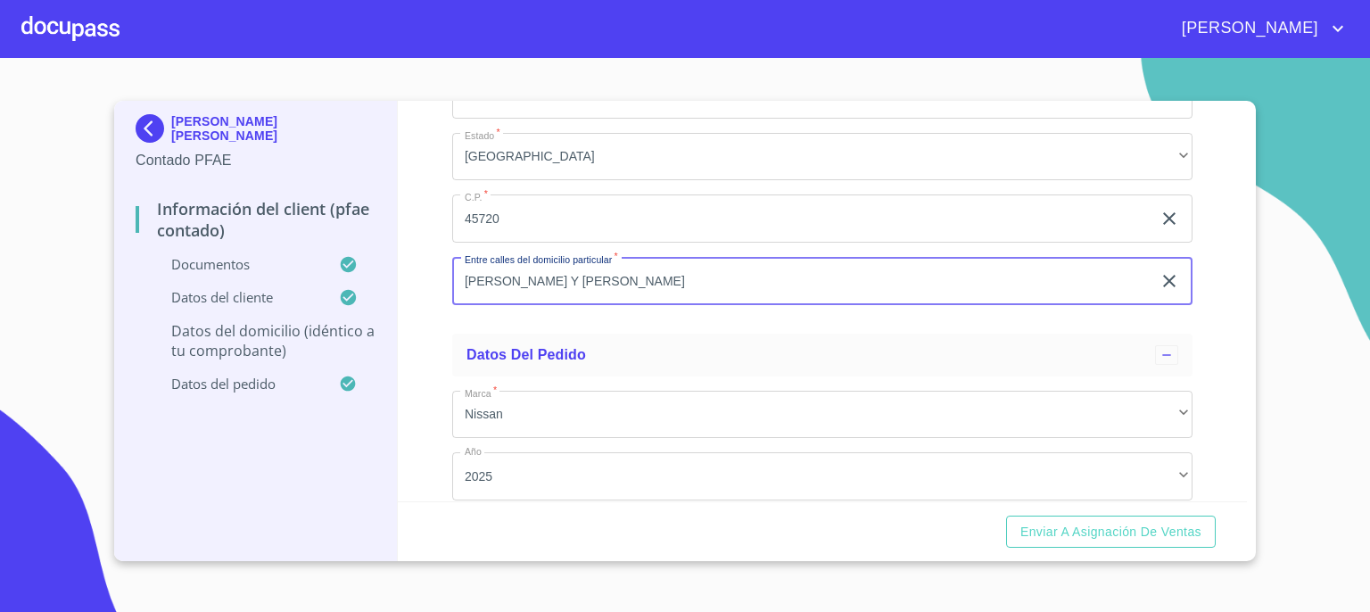
scroll to position [4784, 0]
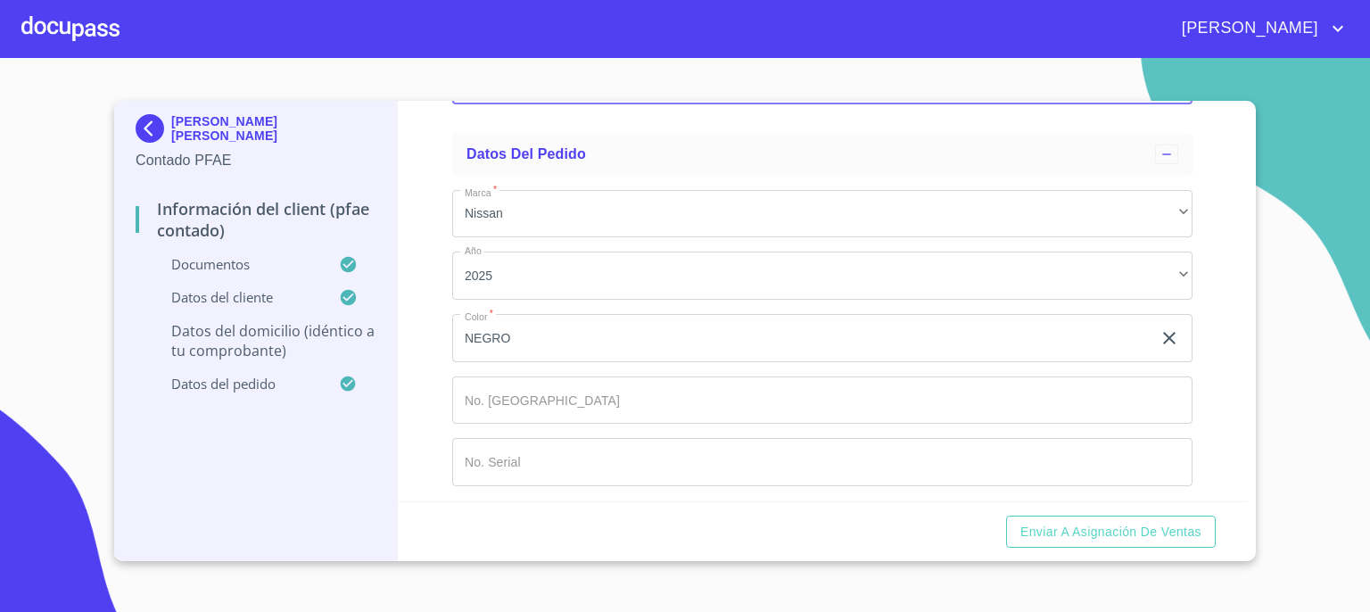
type input "[PERSON_NAME] Y [PERSON_NAME]"
click at [1006, 394] on input "Documento de identificación.   *" at bounding box center [822, 400] width 740 height 48
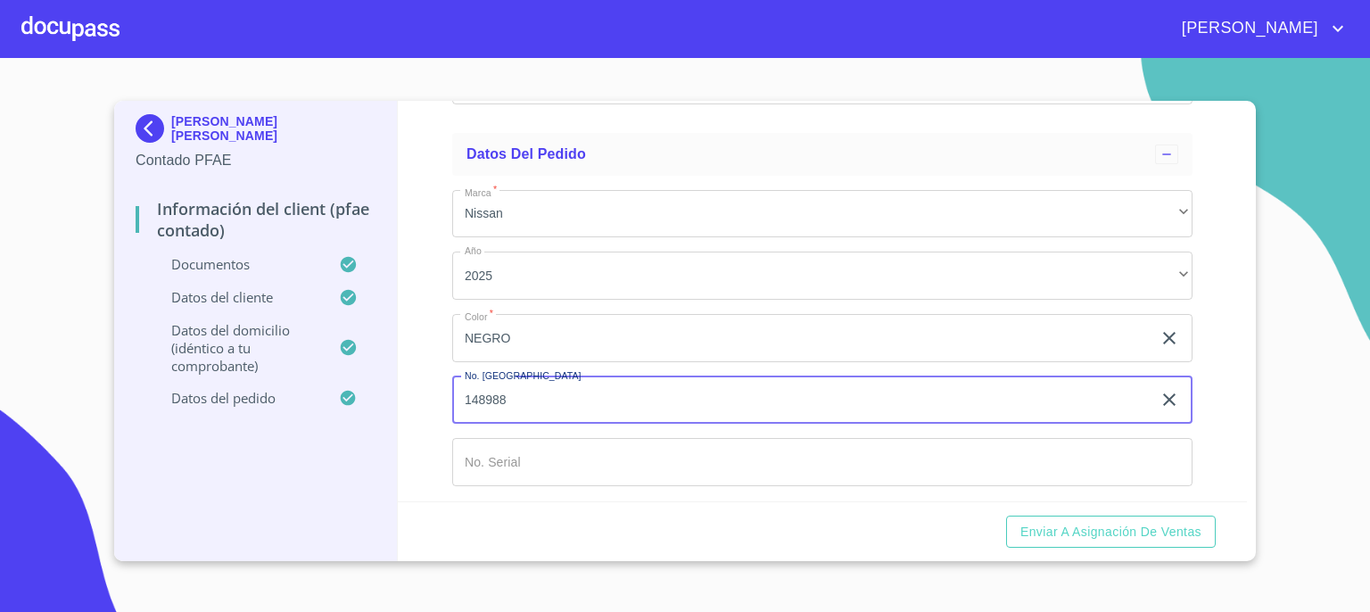
type input "148988"
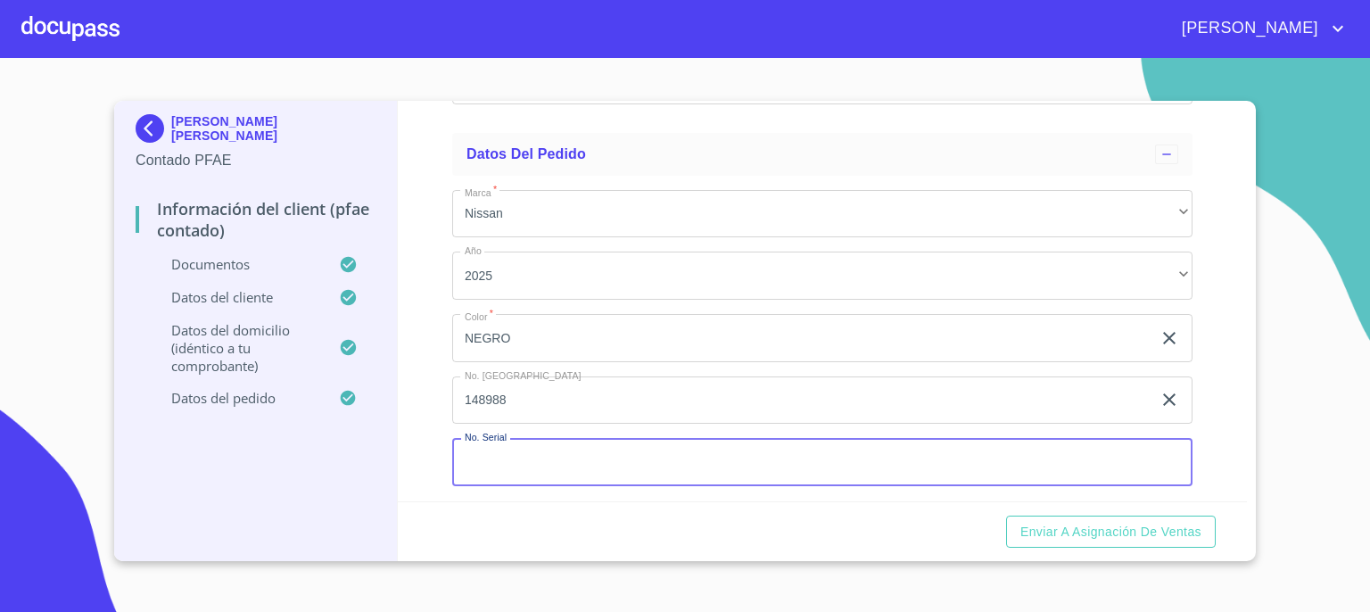
click at [933, 465] on input "Documento de identificación.   *" at bounding box center [822, 462] width 740 height 48
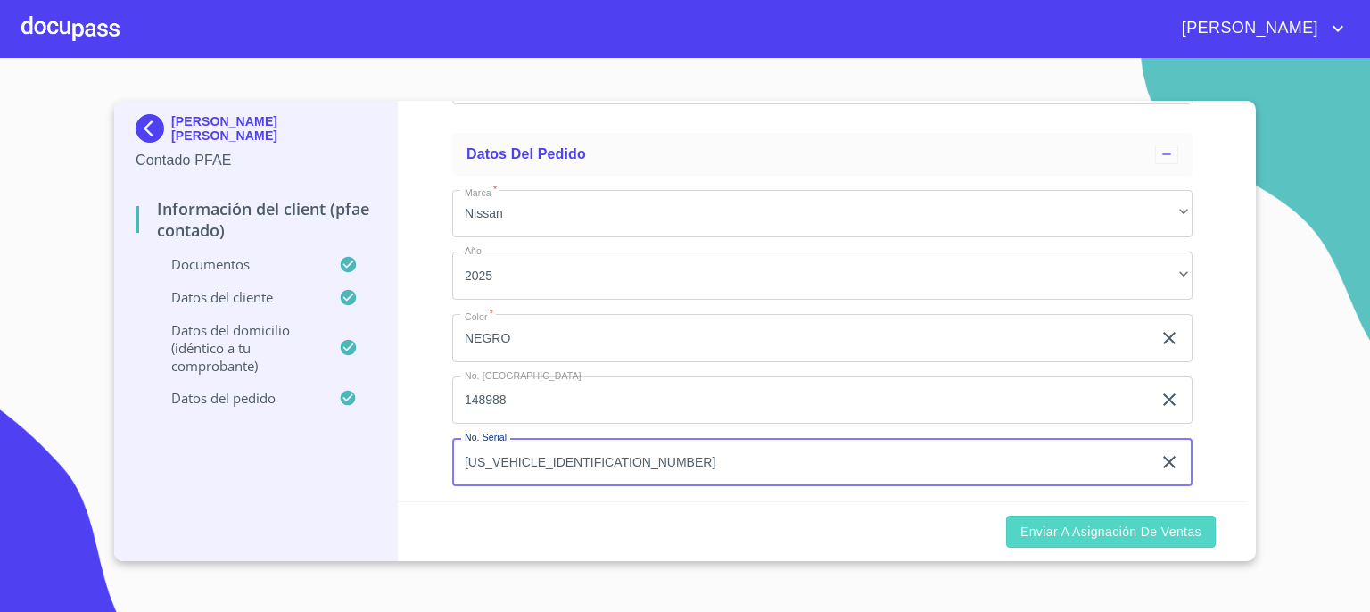
type input "[US_VEHICLE_IDENTIFICATION_NUMBER]"
click at [1110, 538] on span "Enviar a Asignación de Ventas" at bounding box center [1110, 532] width 181 height 22
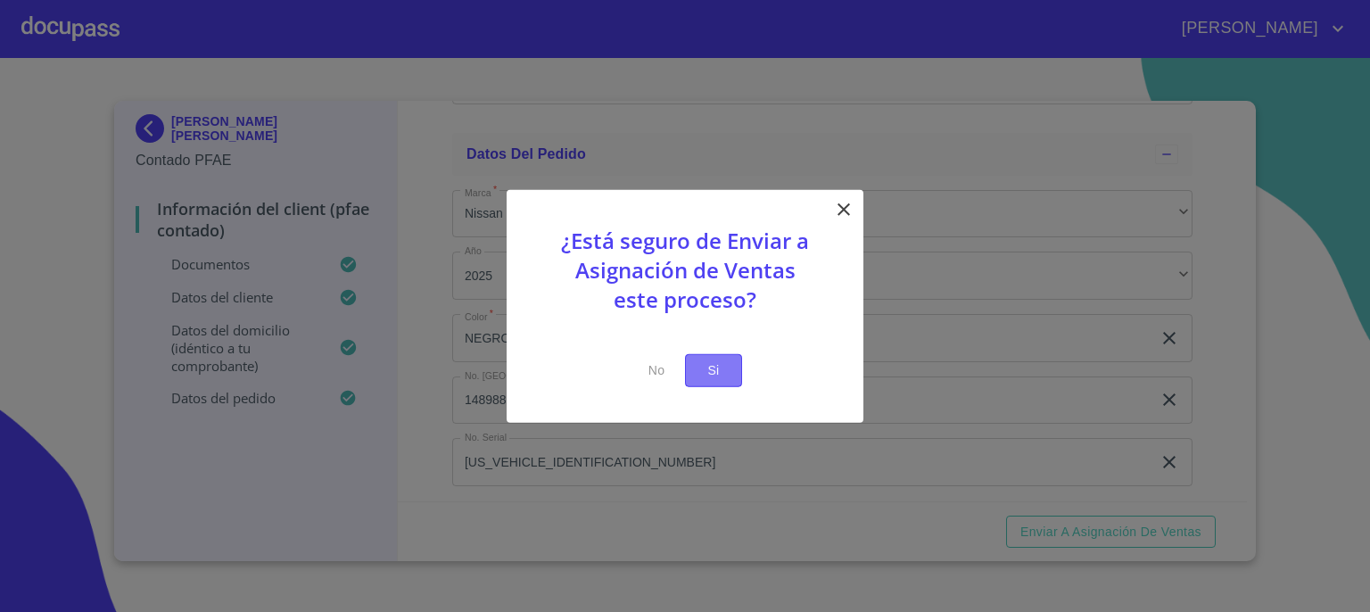
click at [719, 368] on span "Si" at bounding box center [713, 370] width 29 height 22
